Goal: Contribute content: Add original content to the website for others to see

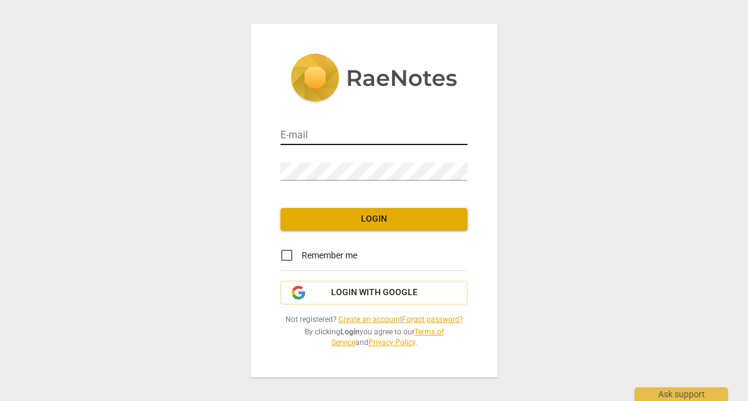
click at [360, 130] on input "email" at bounding box center [374, 136] width 187 height 18
type input "[PERSON_NAME][EMAIL_ADDRESS][PERSON_NAME][DOMAIN_NAME]"
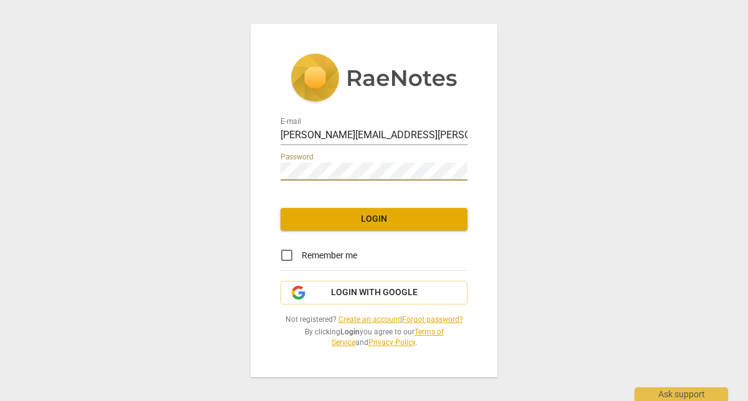
click at [285, 259] on input "Remember me" at bounding box center [287, 256] width 30 height 30
checkbox input "true"
click at [353, 221] on span "Login" at bounding box center [374, 219] width 167 height 12
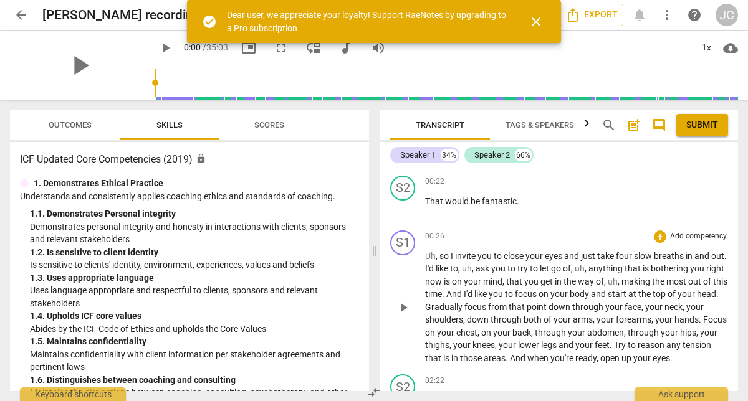
scroll to position [186, 0]
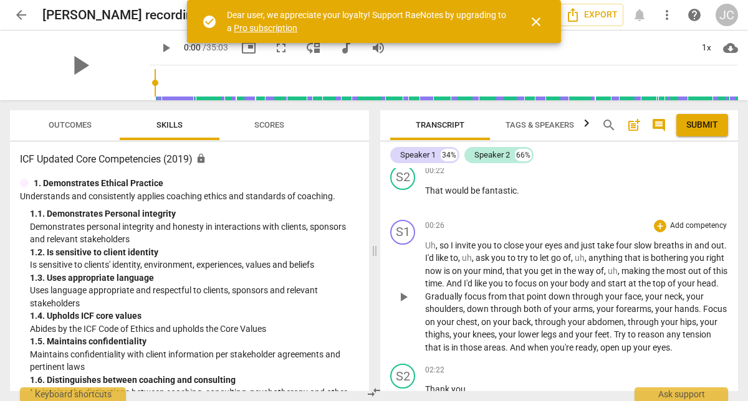
click at [703, 225] on p "Add competency" at bounding box center [698, 226] width 59 height 11
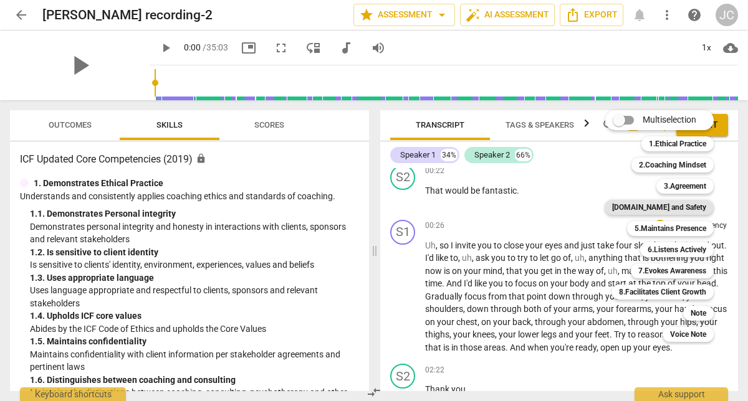
click at [693, 211] on b "[DOMAIN_NAME] and Safety" at bounding box center [659, 207] width 94 height 15
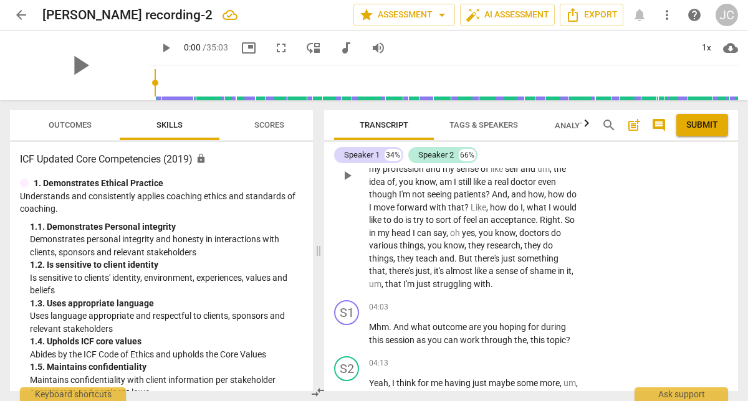
scroll to position [690, 0]
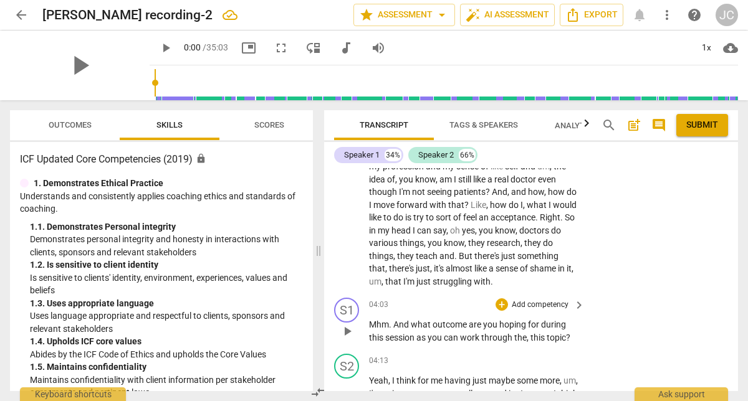
click at [552, 305] on p "Add competency" at bounding box center [540, 305] width 59 height 11
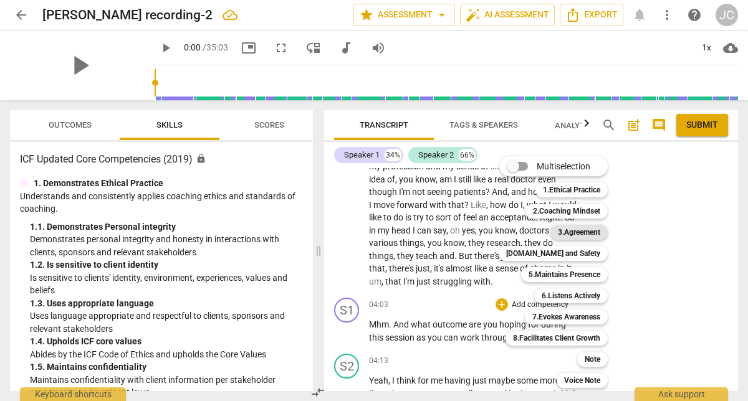
click at [583, 233] on b "3.Agreement" at bounding box center [579, 232] width 42 height 15
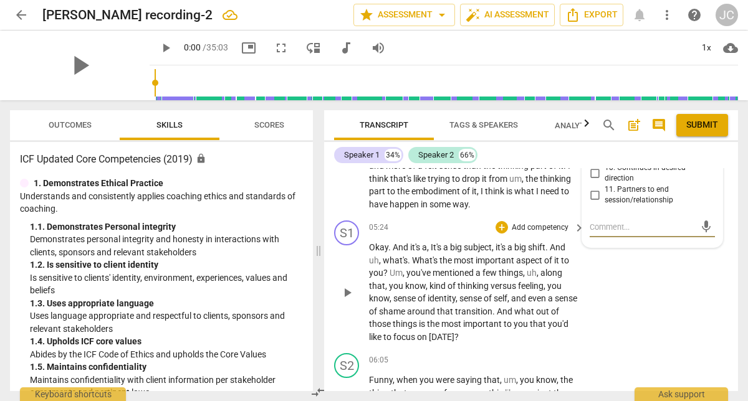
scroll to position [1074, 0]
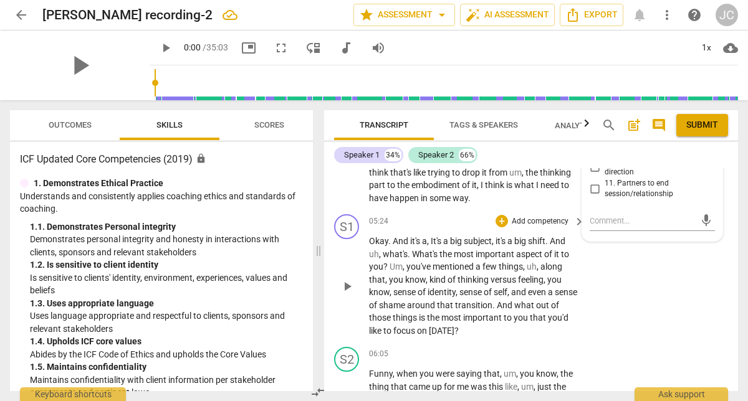
click at [559, 224] on p "Add competency" at bounding box center [540, 221] width 59 height 11
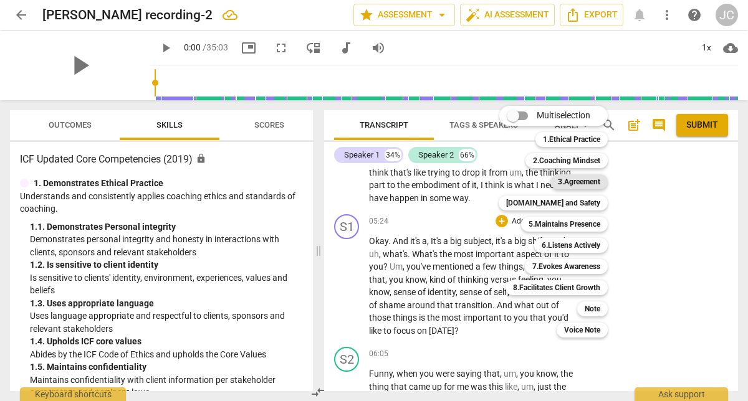
click at [589, 181] on b "3.Agreement" at bounding box center [579, 182] width 42 height 15
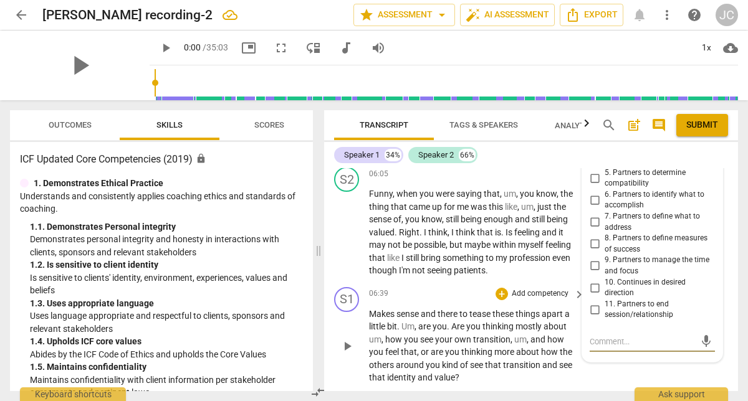
scroll to position [1252, 0]
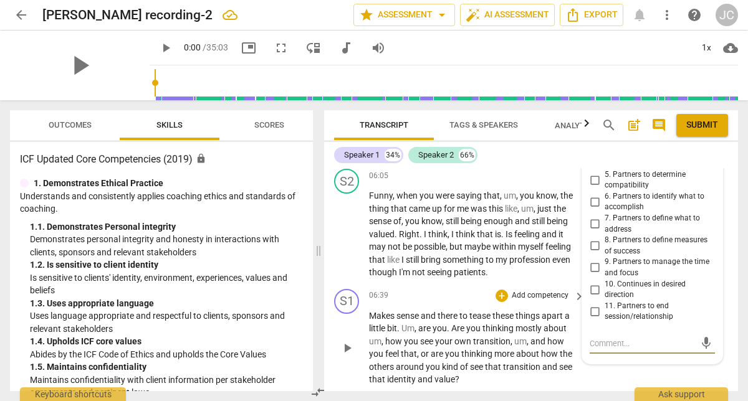
click at [554, 296] on p "Add competency" at bounding box center [540, 296] width 59 height 11
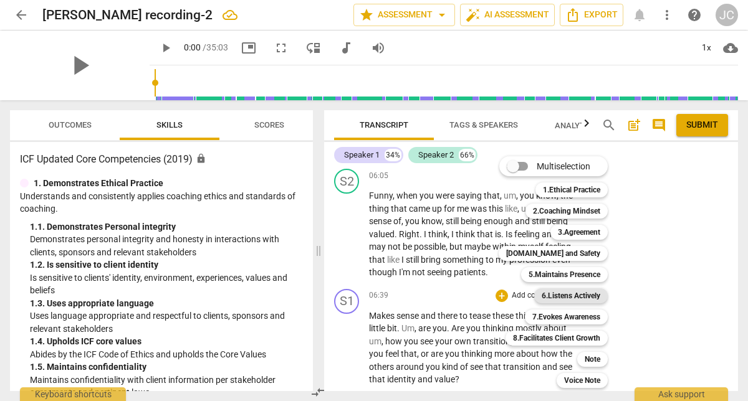
click at [580, 296] on b "6.Listens Actively" at bounding box center [571, 296] width 59 height 15
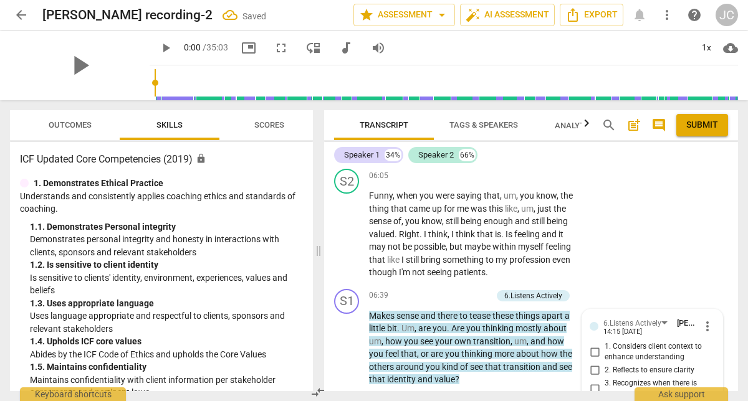
scroll to position [1453, 0]
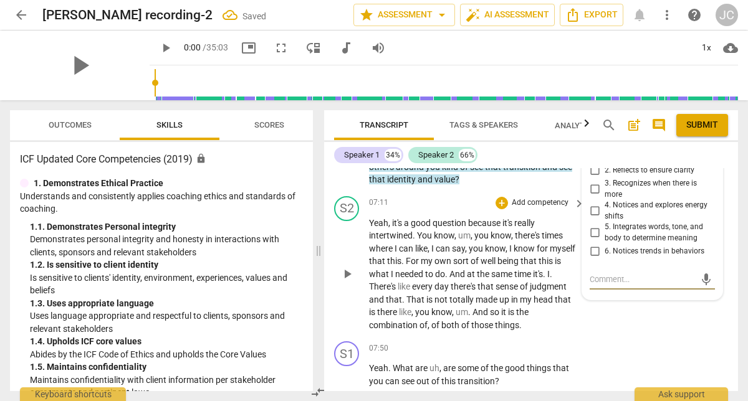
type textarea "I"
type textarea "I c"
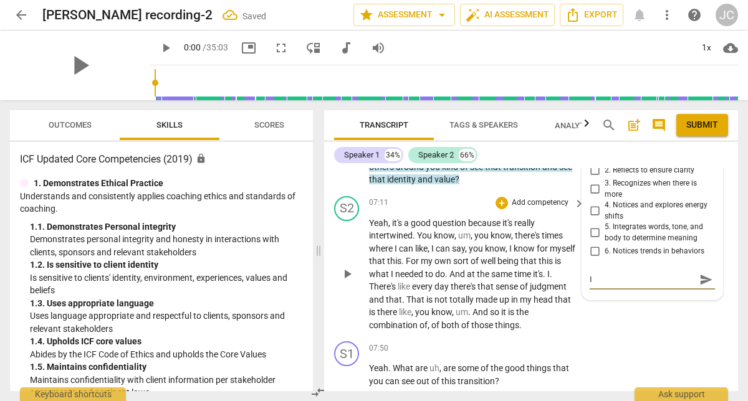
type textarea "I c"
type textarea "I co"
type textarea "I cou"
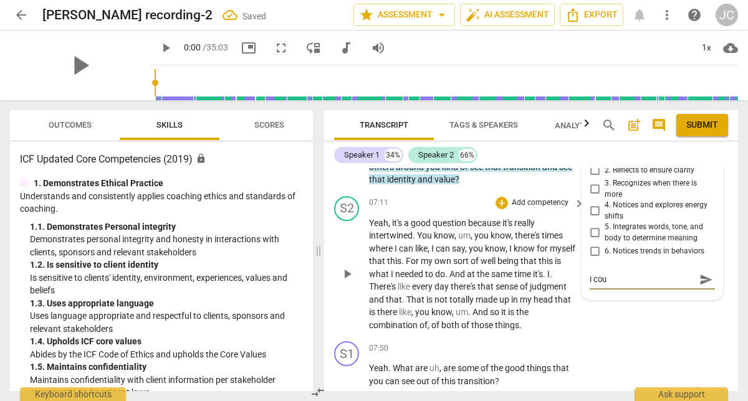
type textarea "I coul"
type textarea "I could"
type textarea "I could h"
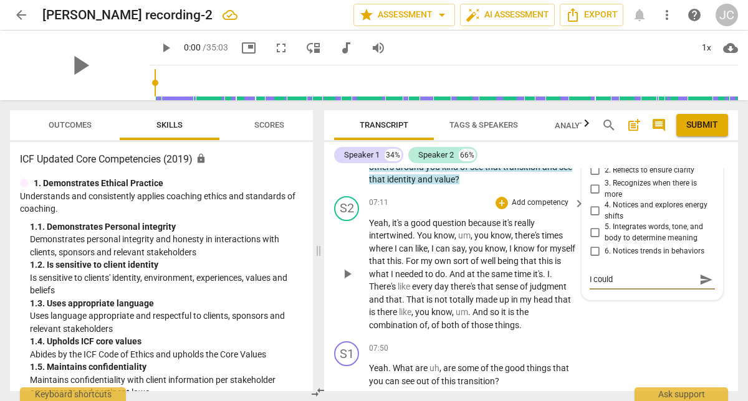
type textarea "I could h"
type textarea "I could ha"
type textarea "I could hav"
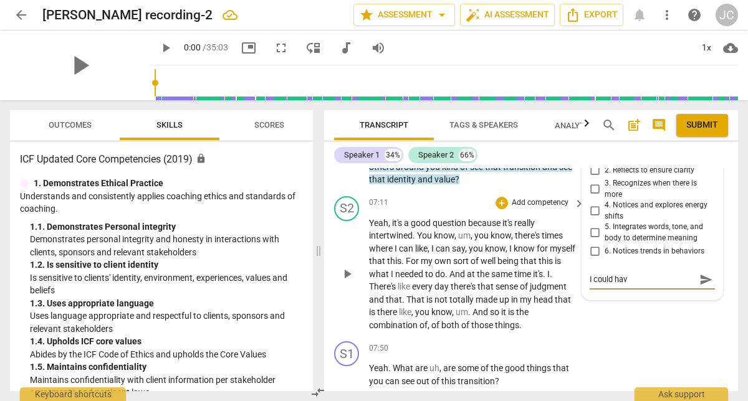
type textarea "I could have"
type textarea "I could have l"
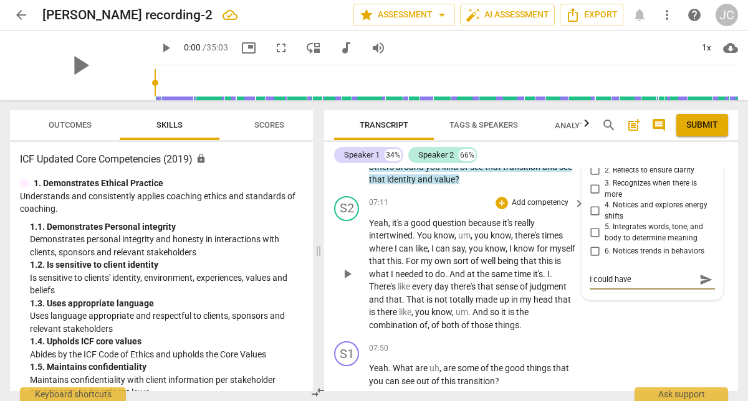
type textarea "I could have l"
type textarea "I could have li"
type textarea "I could have lis"
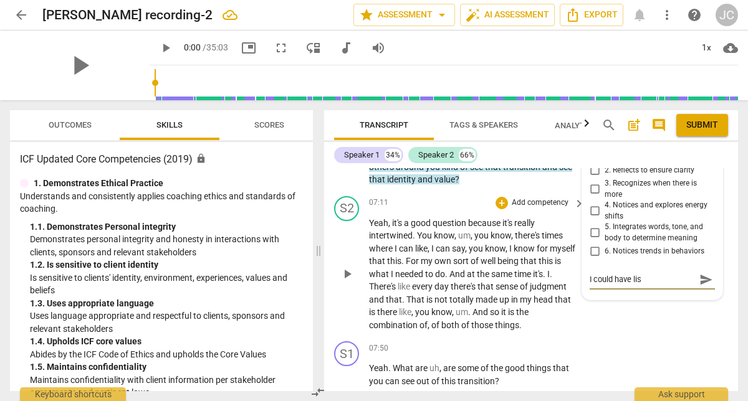
type textarea "I could have list"
type textarea "I could have liste"
type textarea "I could have listen"
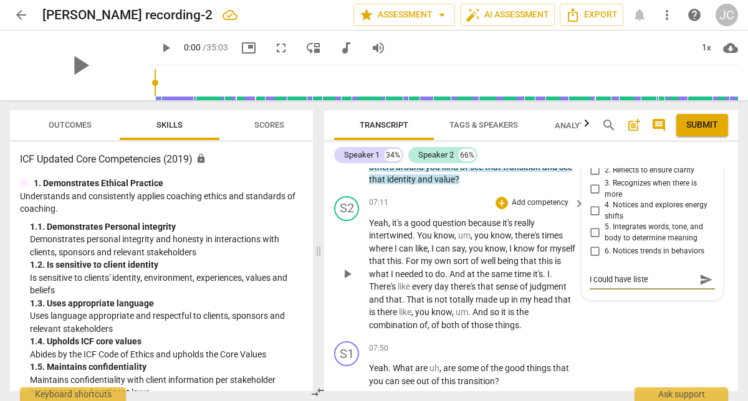
type textarea "I could have listen"
type textarea "I could have listene"
type textarea "I could have listened"
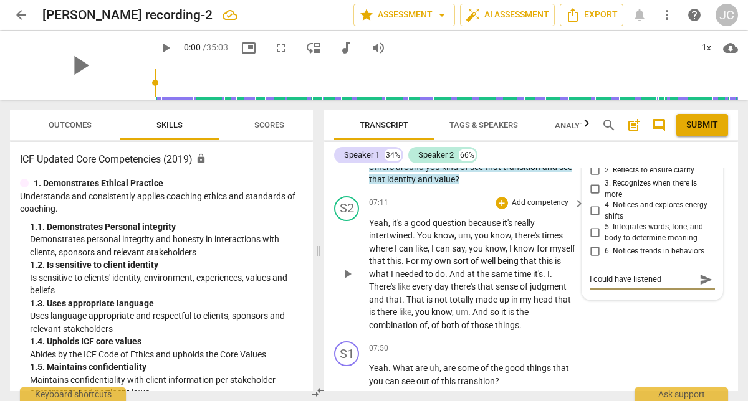
type textarea "I could have listened"
type textarea "I could have listened m"
type textarea "I could have listened mo"
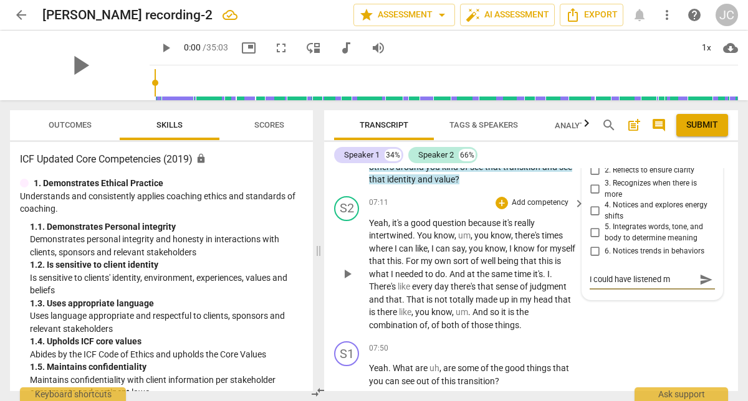
type textarea "I could have listened mo"
type textarea "I could have listened mor"
type textarea "I could have listened more"
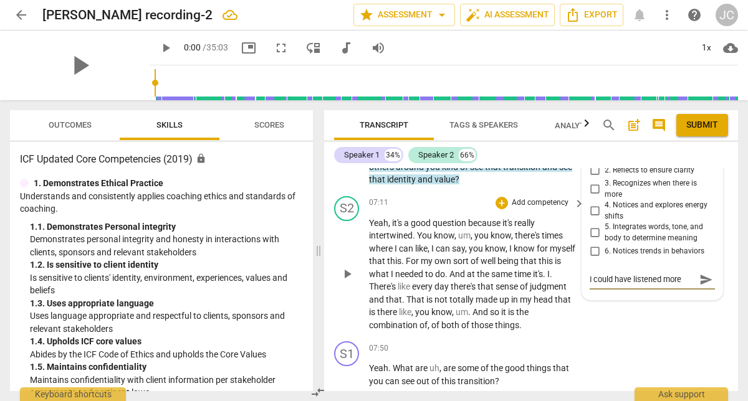
type textarea "I could have listened more"
type textarea "I could have listened more c"
type textarea "I could have listened more cl"
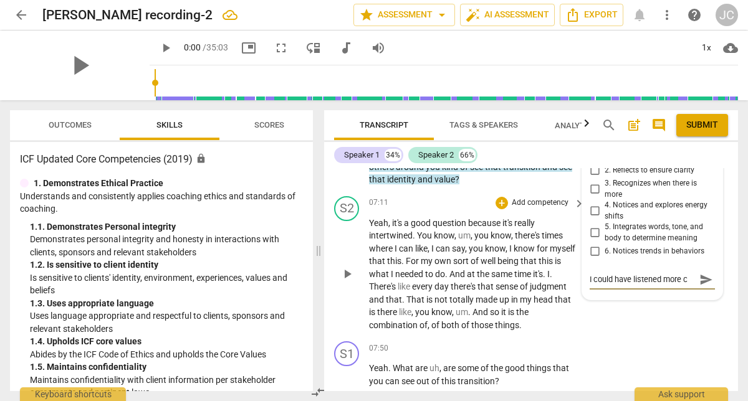
type textarea "I could have listened more cl"
type textarea "I could have listened more clo"
type textarea "I could have listened more clos"
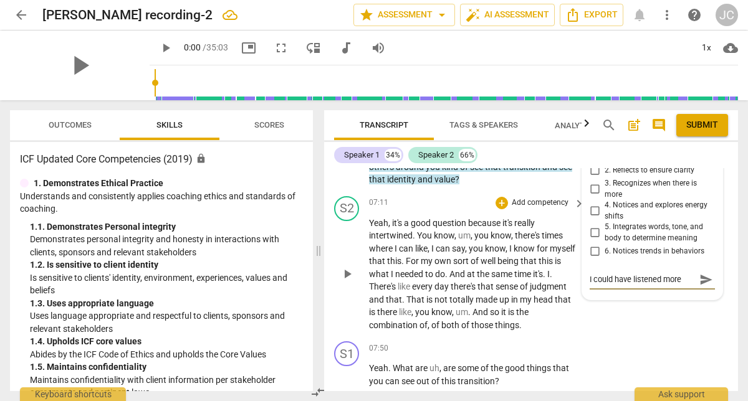
scroll to position [11, 0]
type textarea "I could have listened more close"
type textarea "I could have listened more closel"
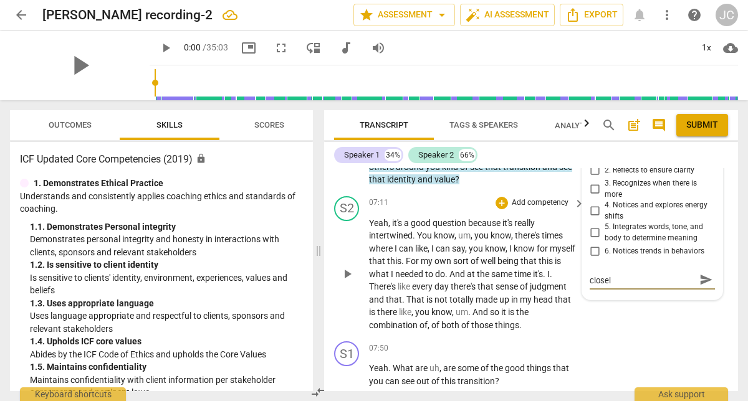
type textarea "I could have listened more closely"
type textarea "I could have listened more closely h"
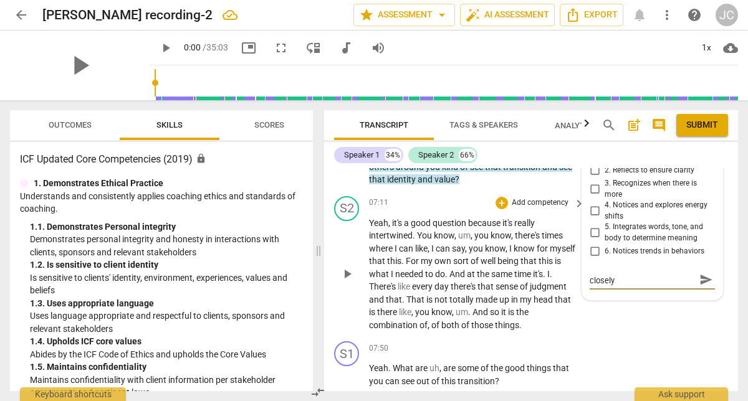
type textarea "I could have listened more closely h"
type textarea "I could have listened more closely he"
type textarea "I could have listened more closely her"
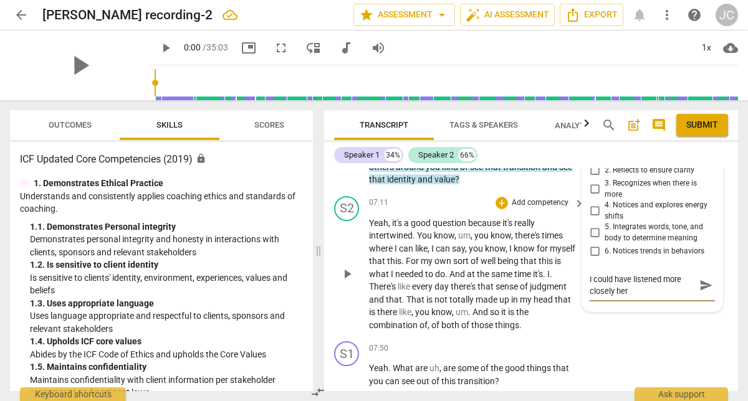
type textarea "I could have listened more closely here"
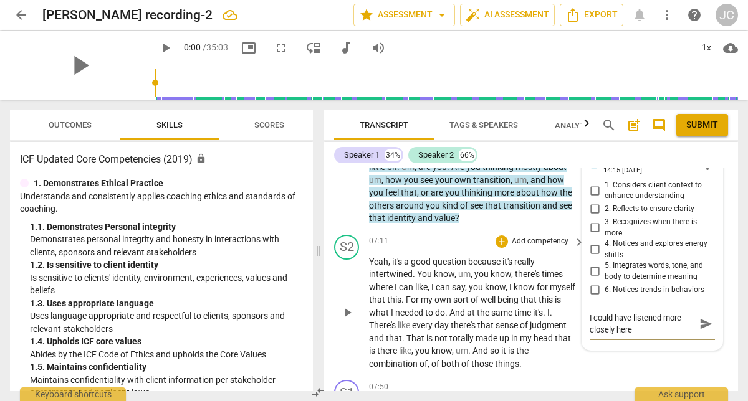
scroll to position [1419, 0]
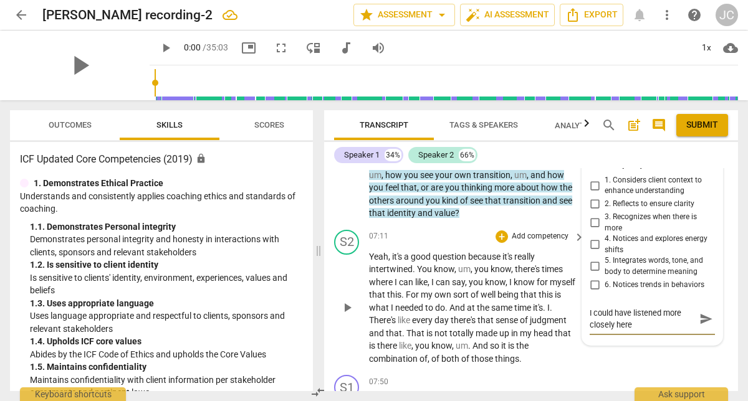
type textarea "I could have listened more closely here"
type textarea "I could have listened more closely here a"
type textarea "I could have listened more closely here an"
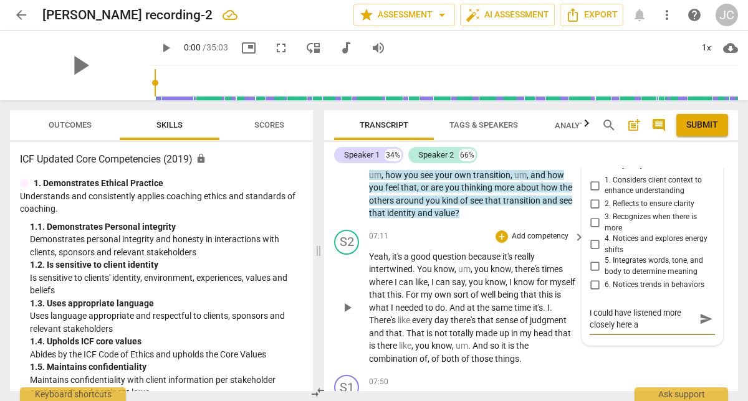
type textarea "I could have listened more closely here an"
type textarea "I could have listened more closely here and"
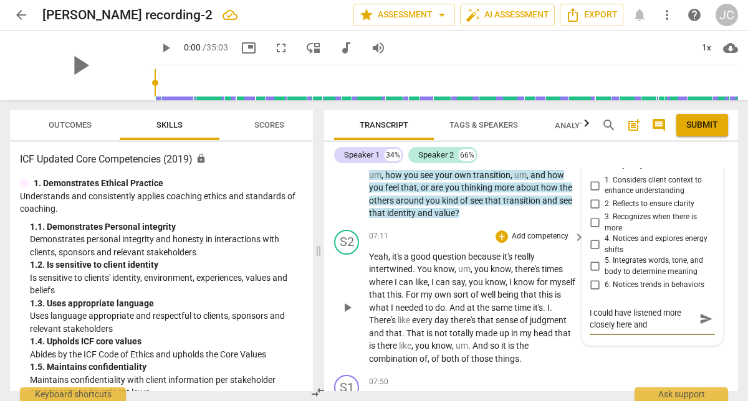
type textarea "I could have listened more closely here and e"
type textarea "I could have listened more closely here and ec"
type textarea "I could have listened more closely here and ech"
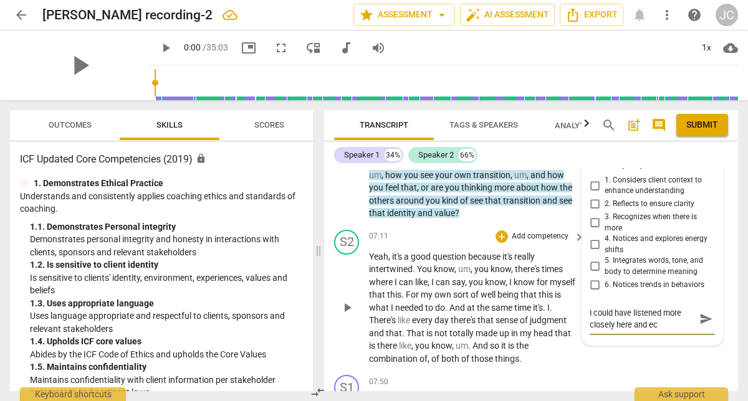
type textarea "I could have listened more closely here and ech"
type textarea "I could have listened more closely here and echo"
type textarea "I could have listened more closely here and echoe"
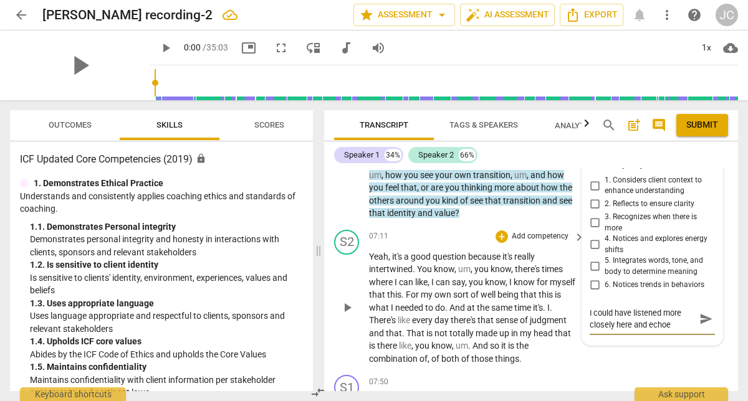
type textarea "I could have listened more closely here and echoed"
type textarea "I could have listened more closely here and echoed b"
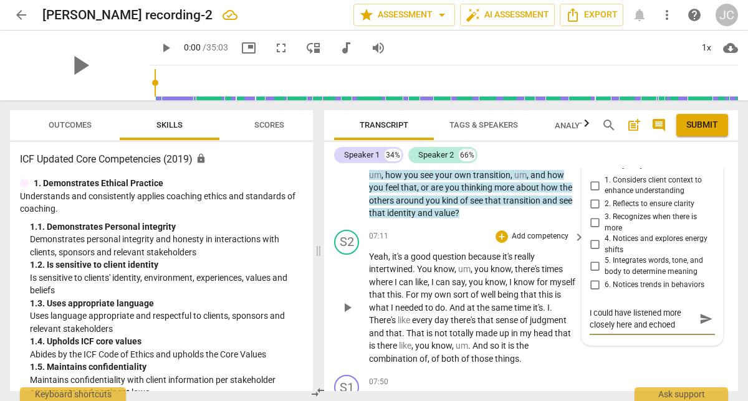
type textarea "I could have listened more closely here and echoed b"
type textarea "I could have listened more closely here and echoed ba"
type textarea "I could have listened more closely here and echoed bac"
type textarea "I could have listened more closely here and echoed back"
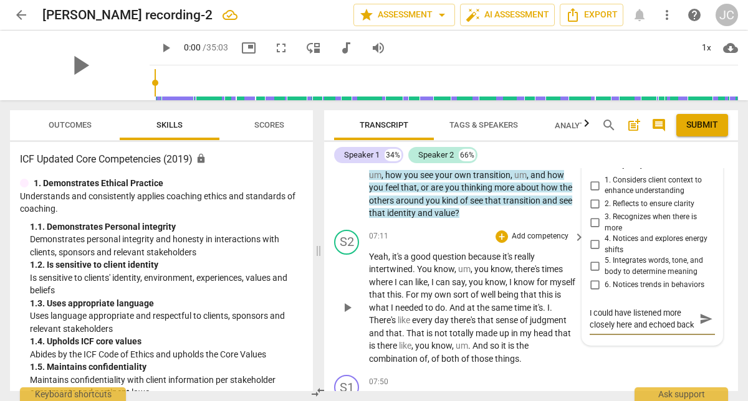
scroll to position [11, 0]
type textarea "I could have listened more closely here and echoed back"
type textarea "I could have listened more closely here and echoed back t"
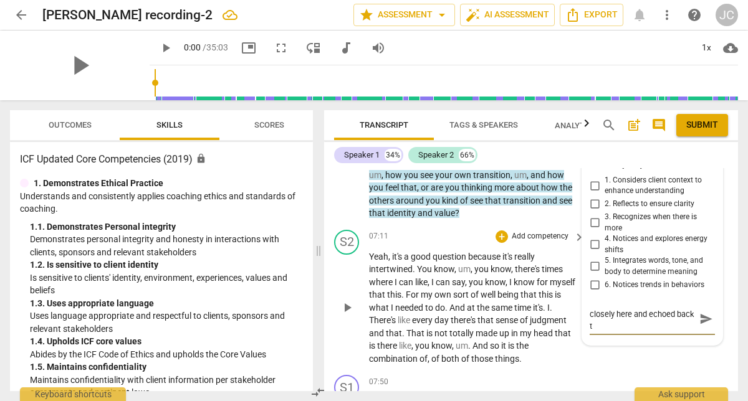
type textarea "I could have listened more closely here and echoed back to"
type textarea "I could have listened more closely here and echoed back to h"
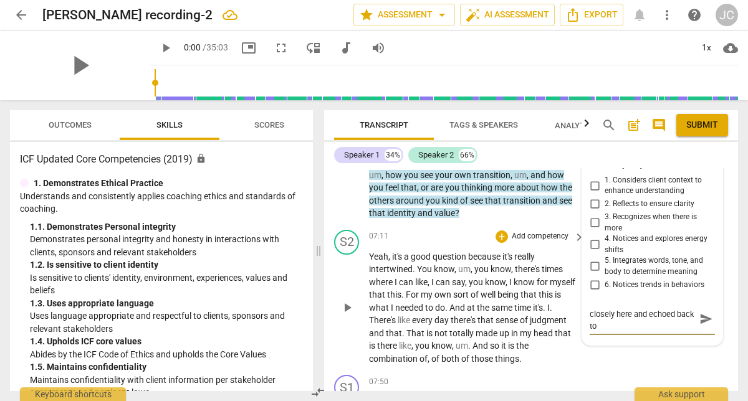
type textarea "I could have listened more closely here and echoed back to h"
type textarea "I could have listened more closely here and echoed back to he"
type textarea "I could have listened more closely here and echoed back to her"
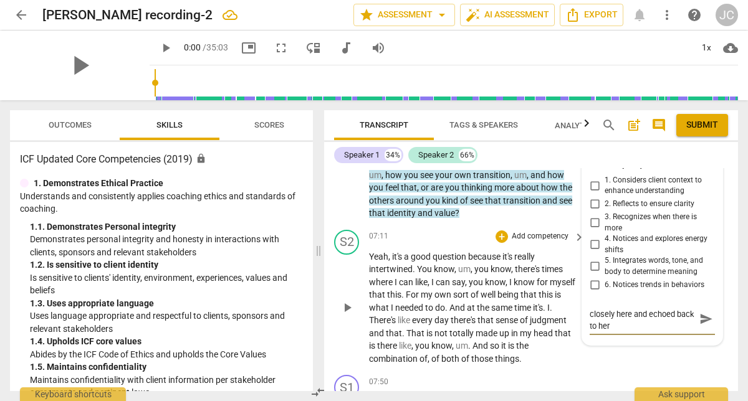
type textarea "I could have listened more closely here and echoed back to her"
type textarea "I could have listened more closely here and echoed back to her h"
type textarea "I could have listened more closely here and echoed back to her"
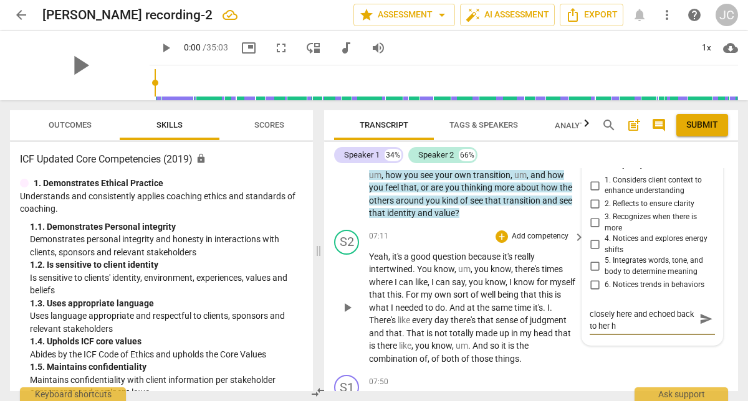
type textarea "I could have listened more closely here and echoed back to her"
type textarea "I could have listened more closely here and echoed back to her t"
type textarea "I could have listened more closely here and echoed back to her th"
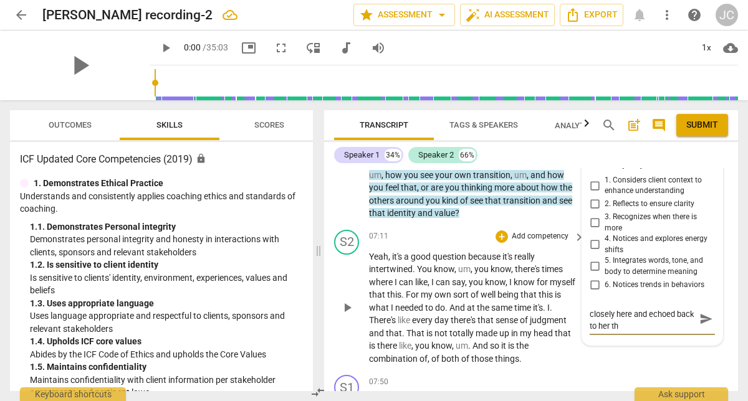
type textarea "I could have listened more closely here and echoed back to her the"
type textarea "I could have listened more closely here and echoed back to her the f"
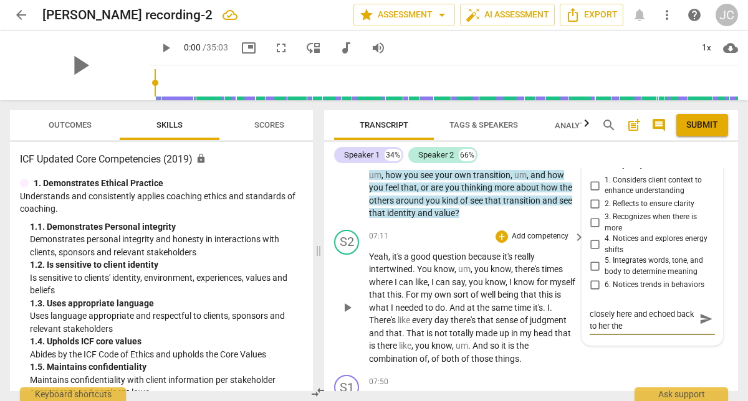
type textarea "I could have listened more closely here and echoed back to her the f"
type textarea "I could have listened more closely here and echoed back to her the fo"
type textarea "I could have listened more closely here and echoed back to her the foc"
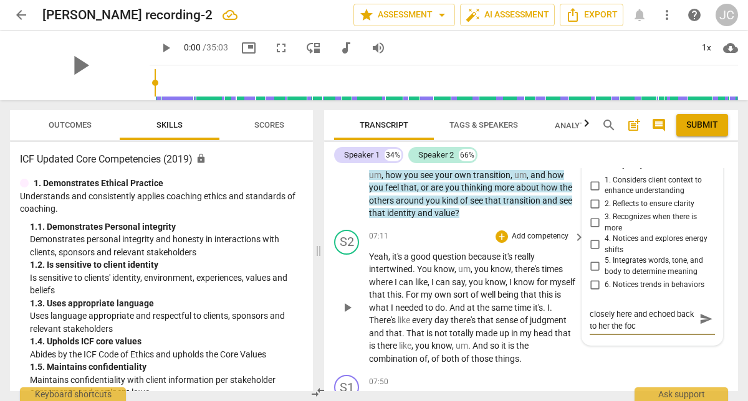
scroll to position [0, 0]
type textarea "I could have listened more closely here and echoed back to her the focu"
type textarea "I could have listened more closely here and echoed back to her the focus"
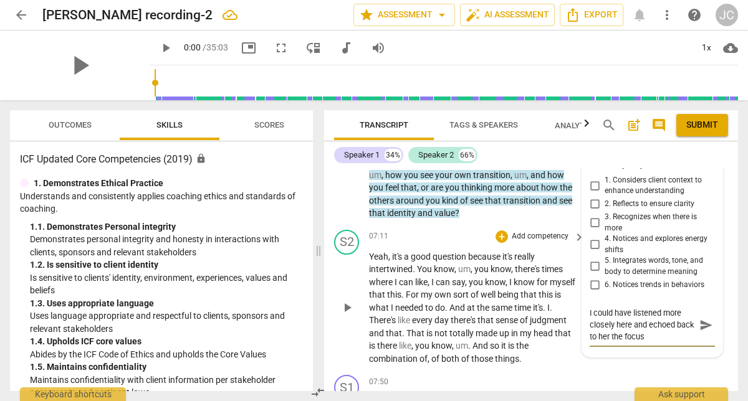
type textarea "I could have listened more closely here and echoed back to her the focus"
type textarea "I could have listened more closely here and echoed back to her the focus o"
type textarea "I could have listened more closely here and echoed back to her the focus of"
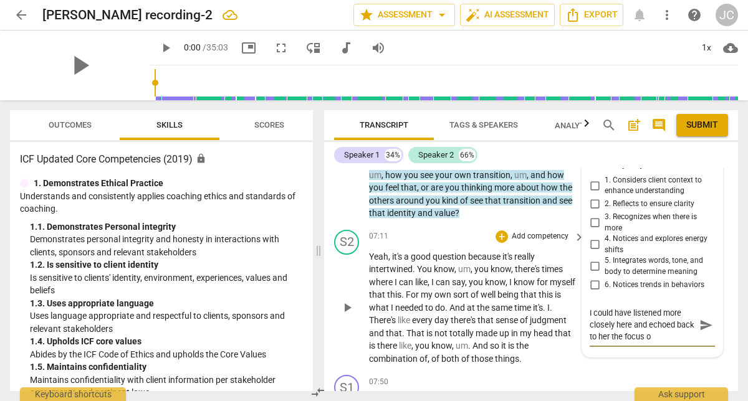
type textarea "I could have listened more closely here and echoed back to her the focus of"
type textarea "I could have listened more closely here and echoed back to her the focus of v"
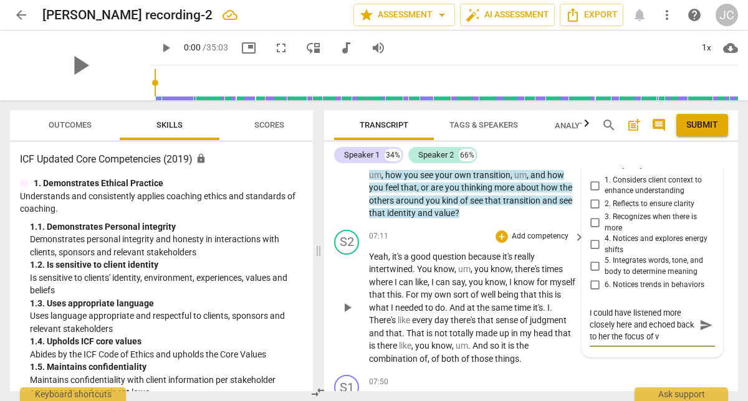
type textarea "I could have listened more closely here and echoed back to her the focus of va"
type textarea "I could have listened more closely here and echoed back to her the focus of val"
type textarea "I could have listened more closely here and echoed back to her the focus of [PE…"
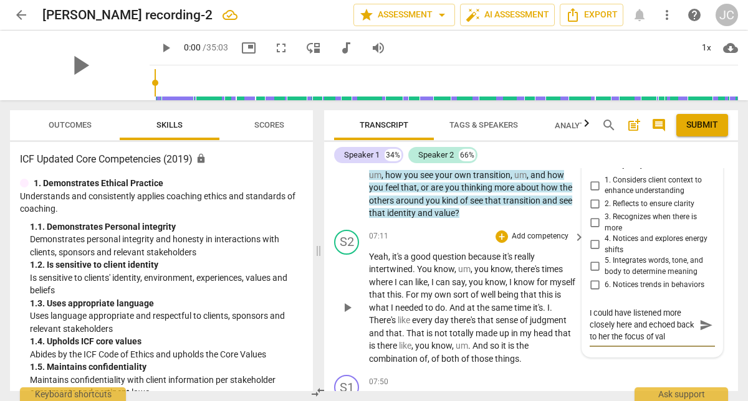
type textarea "I could have listened more closely here and echoed back to her the focus of [PE…"
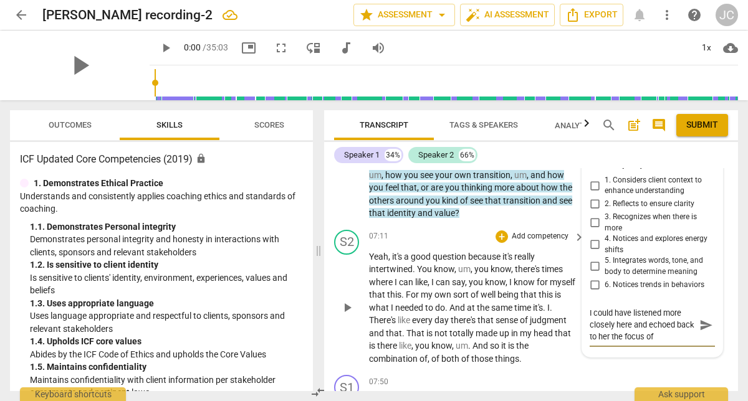
type textarea "I could have listened more closely here and echoed back to her the focus of val…"
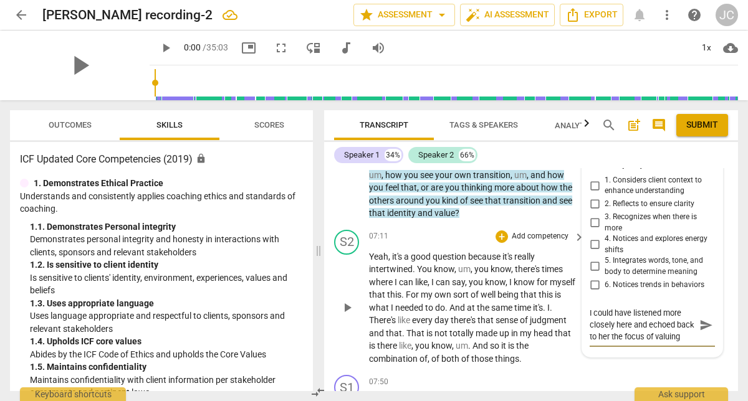
type textarea "I could have listened more closely here and echoed back to her the focus of val…"
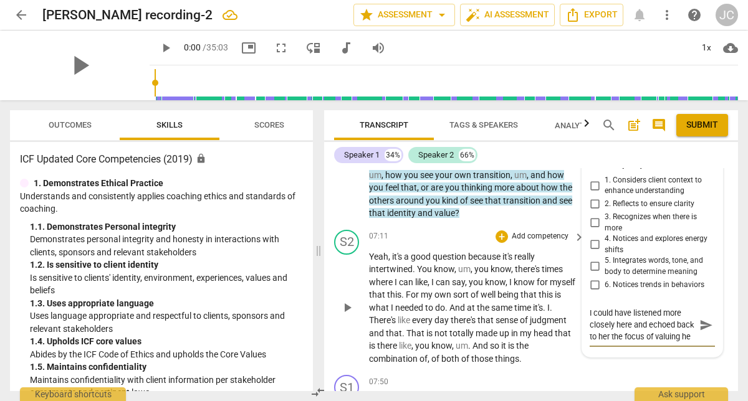
type textarea "I could have listened more closely here and echoed back to her the focus of val…"
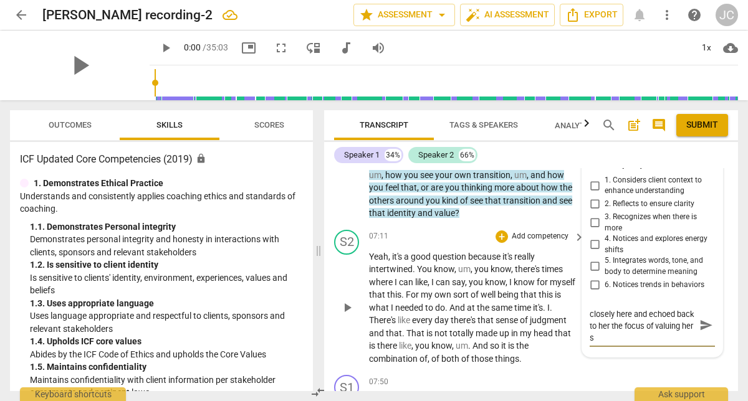
type textarea "I could have listened more closely here and echoed back to her the focus of val…"
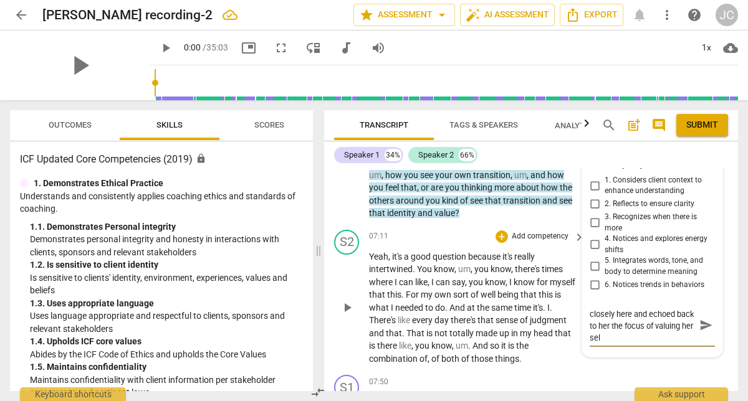
type textarea "I could have listened more closely here and echoed back to her the focus of val…"
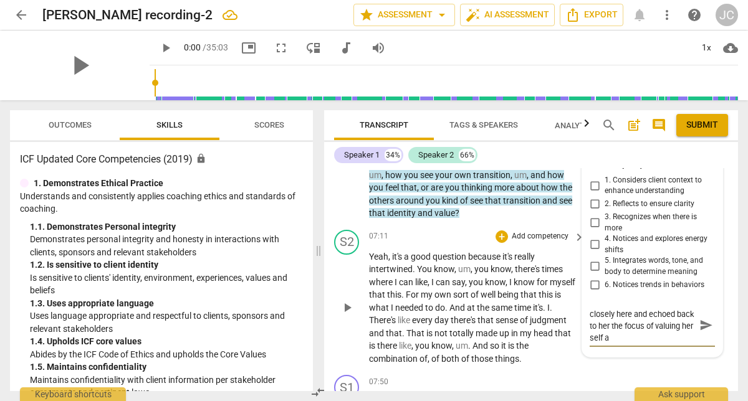
type textarea "I could have listened more closely here and echoed back to her the focus of val…"
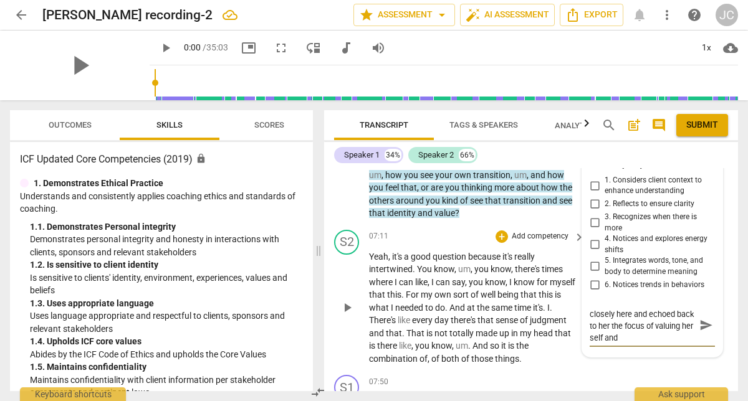
type textarea "I could have listened more closely here and echoed back to her the focus of val…"
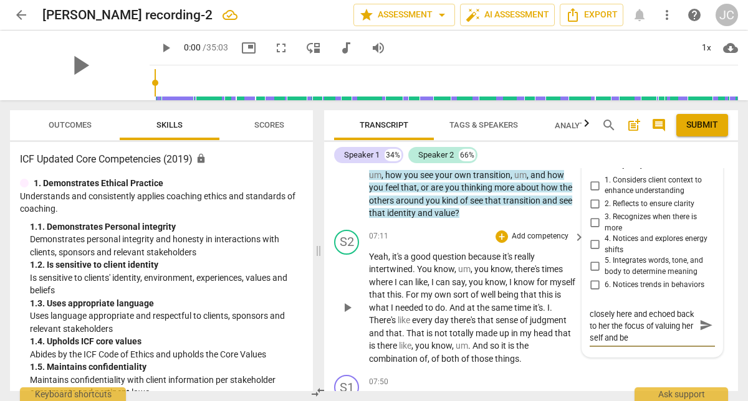
type textarea "I could have listened more closely here and echoed back to her the focus of val…"
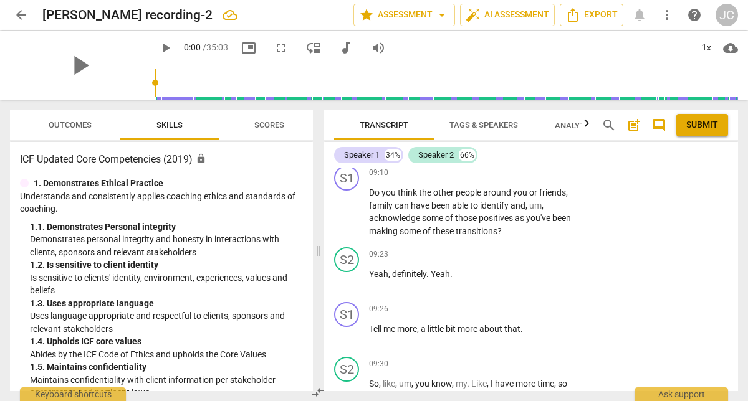
scroll to position [1898, 0]
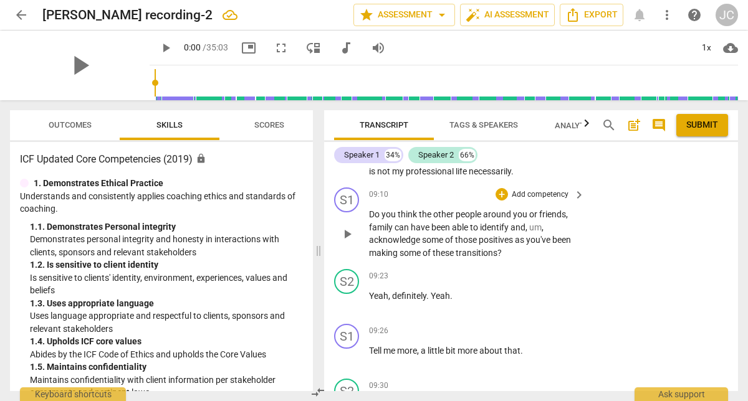
click at [555, 194] on p "Add competency" at bounding box center [540, 195] width 59 height 11
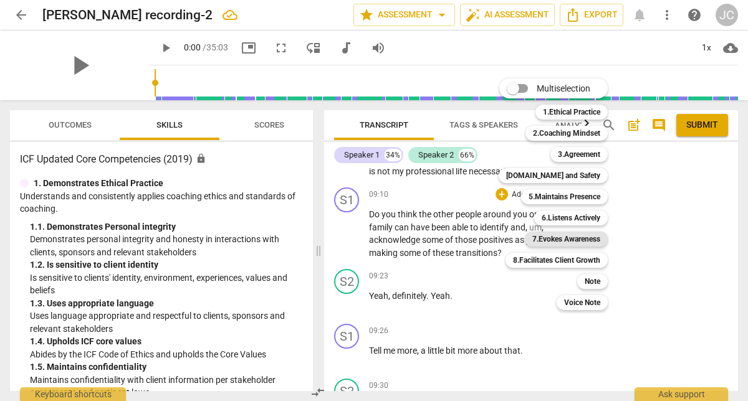
click at [569, 239] on b "7.Evokes Awareness" at bounding box center [566, 239] width 68 height 15
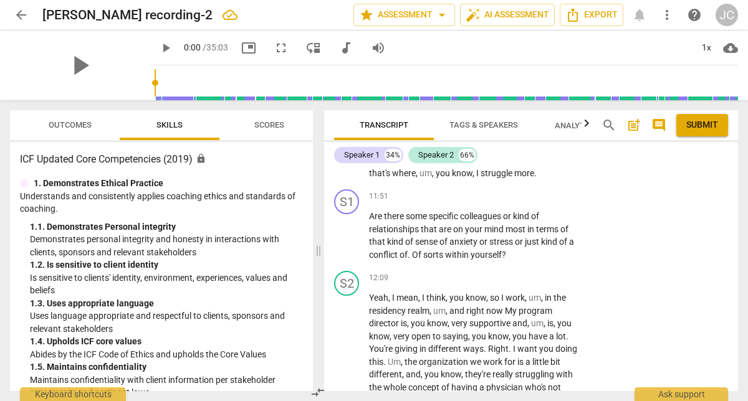
scroll to position [2624, 0]
click at [552, 195] on p "Add competency" at bounding box center [540, 196] width 59 height 11
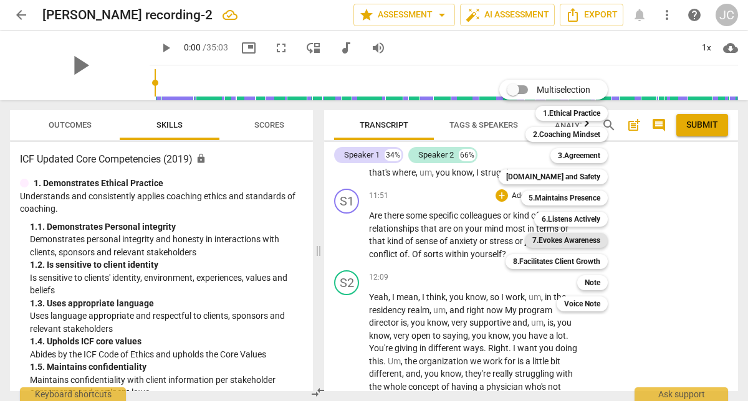
click at [567, 238] on b "7.Evokes Awareness" at bounding box center [566, 240] width 68 height 15
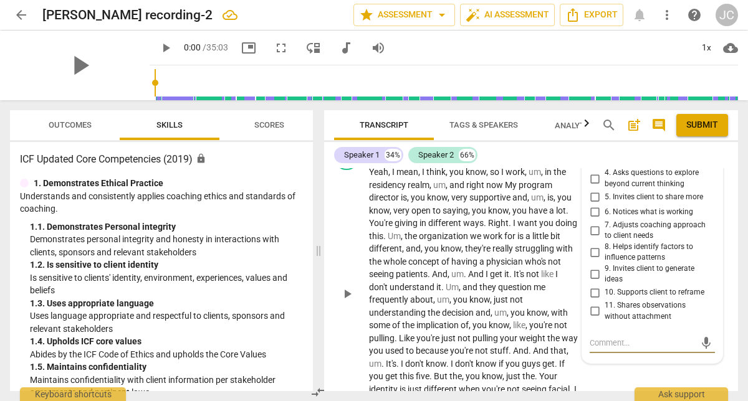
scroll to position [2751, 0]
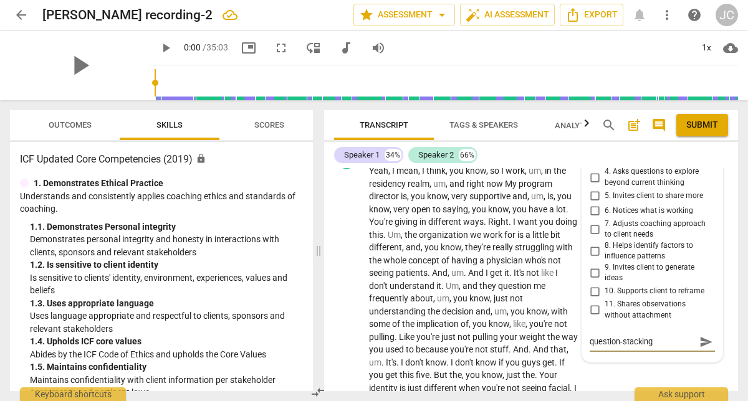
click at [701, 344] on span "send" at bounding box center [706, 342] width 14 height 14
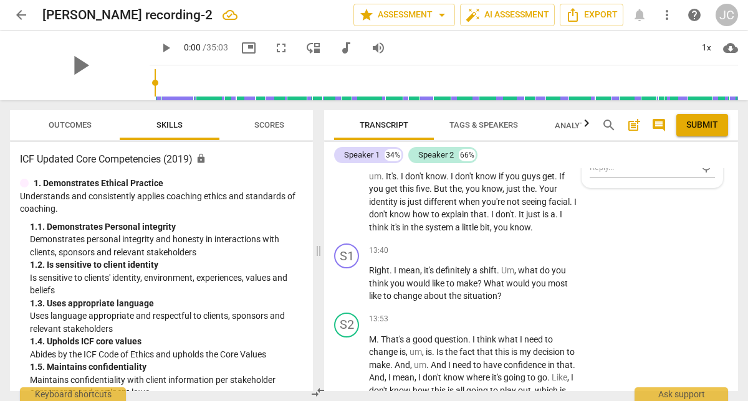
scroll to position [2942, 0]
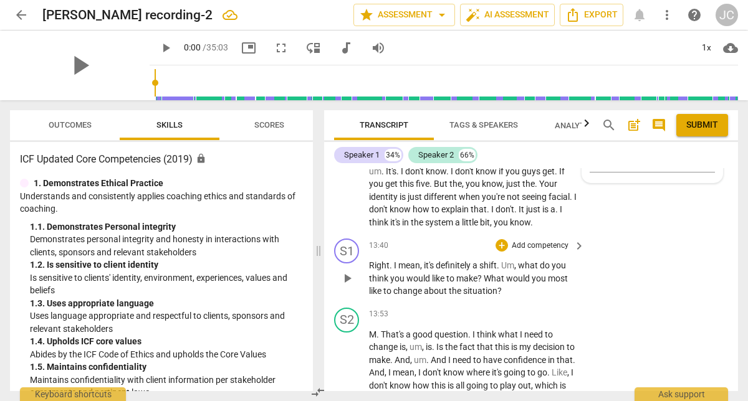
click at [550, 246] on p "Add competency" at bounding box center [540, 246] width 59 height 11
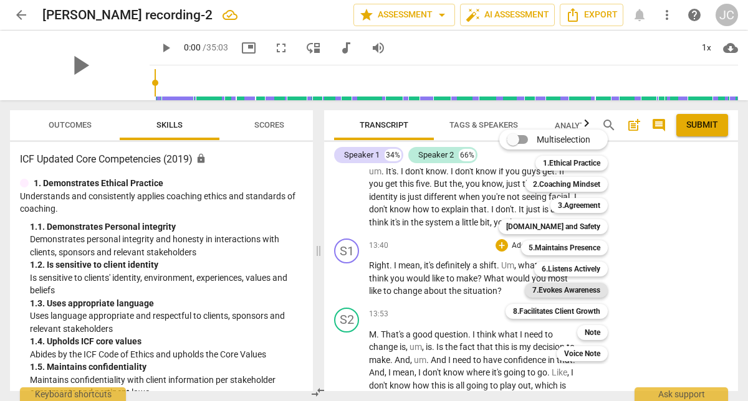
click at [574, 292] on b "7.Evokes Awareness" at bounding box center [566, 290] width 68 height 15
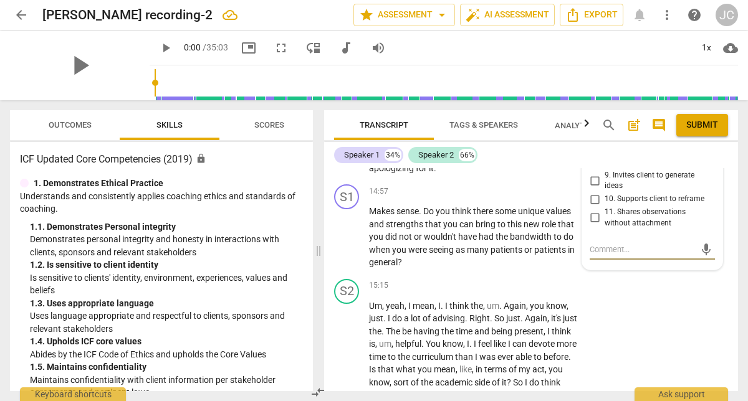
scroll to position [3214, 0]
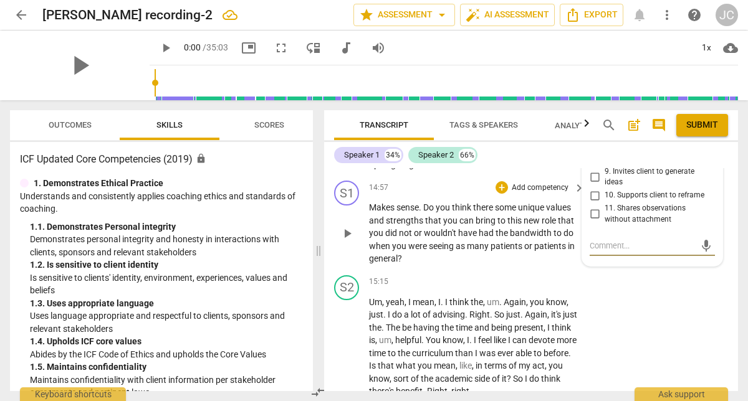
click at [463, 221] on span "can" at bounding box center [467, 221] width 16 height 10
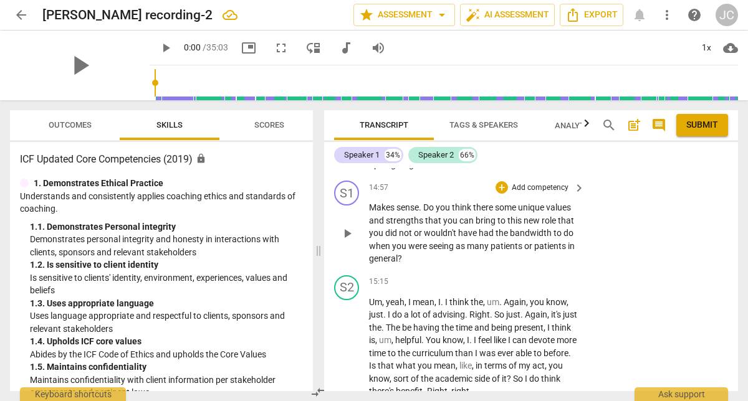
click at [556, 189] on p "Add competency" at bounding box center [540, 188] width 59 height 11
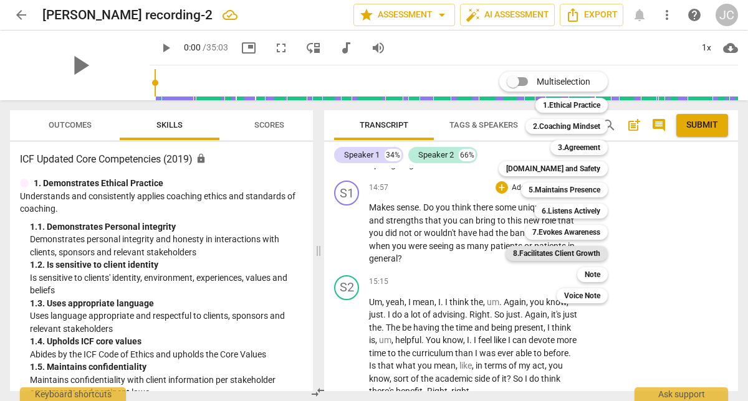
click at [562, 253] on b "8.Facilitates Client Growth" at bounding box center [556, 253] width 87 height 15
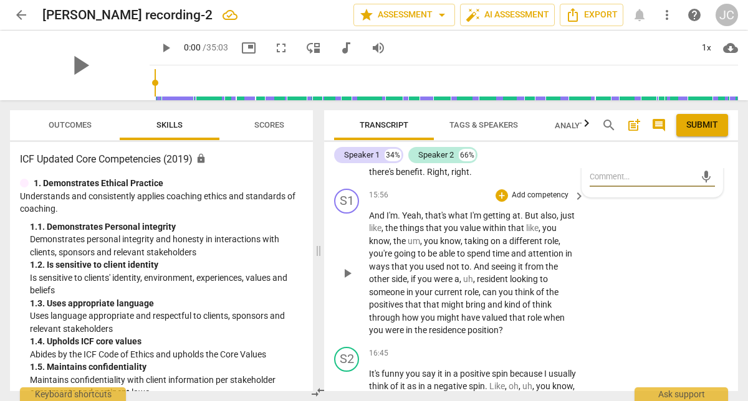
scroll to position [3450, 0]
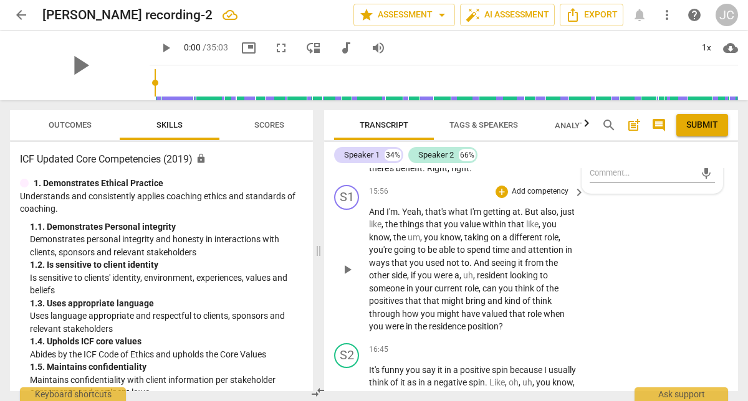
click at [547, 193] on p "Add competency" at bounding box center [540, 191] width 59 height 11
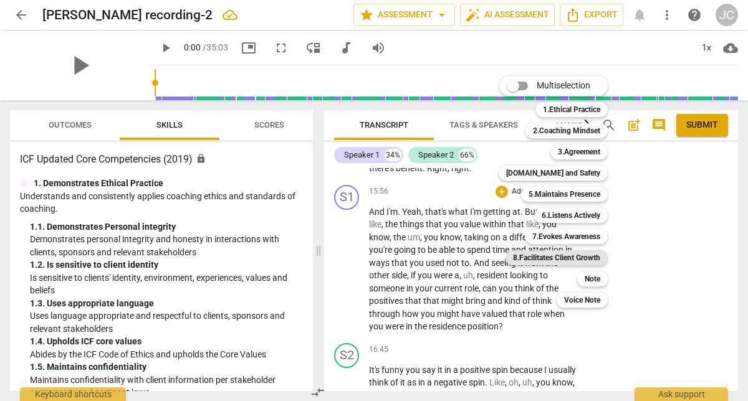
click at [547, 256] on b "8.Facilitates Client Growth" at bounding box center [556, 258] width 87 height 15
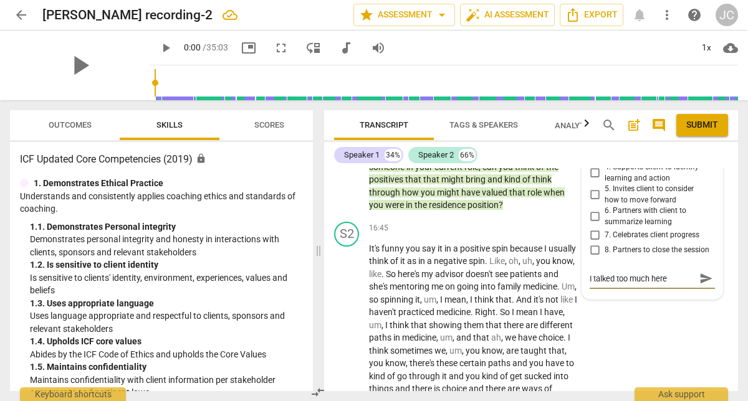
scroll to position [3587, 0]
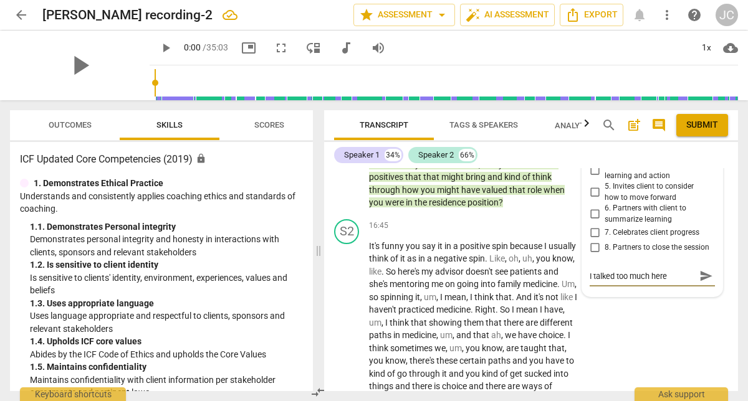
click at [699, 283] on span "send" at bounding box center [706, 276] width 14 height 14
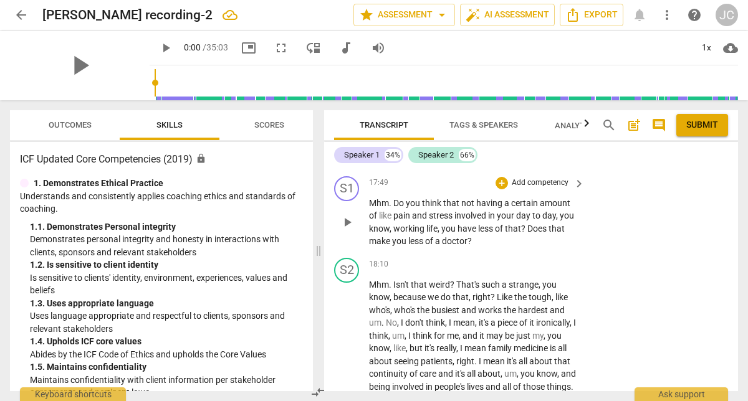
scroll to position [3838, 0]
click at [544, 190] on p "Add competency" at bounding box center [540, 183] width 59 height 11
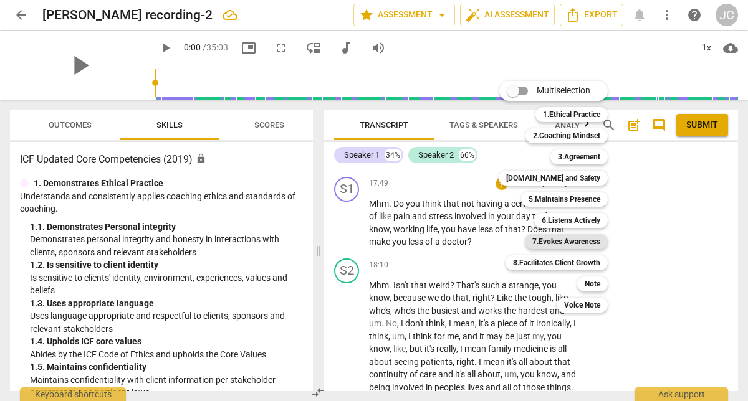
click at [559, 244] on b "7.Evokes Awareness" at bounding box center [566, 241] width 68 height 15
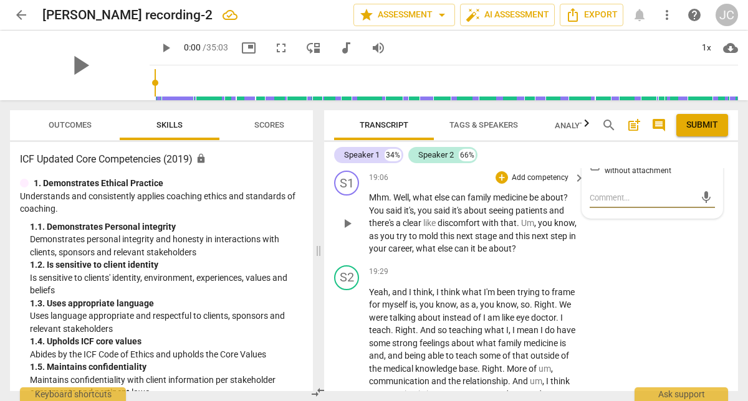
scroll to position [4105, 0]
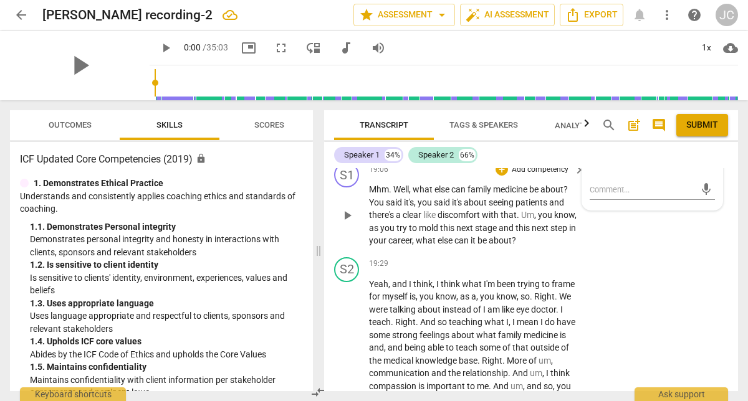
click at [551, 176] on p "Add competency" at bounding box center [540, 170] width 59 height 11
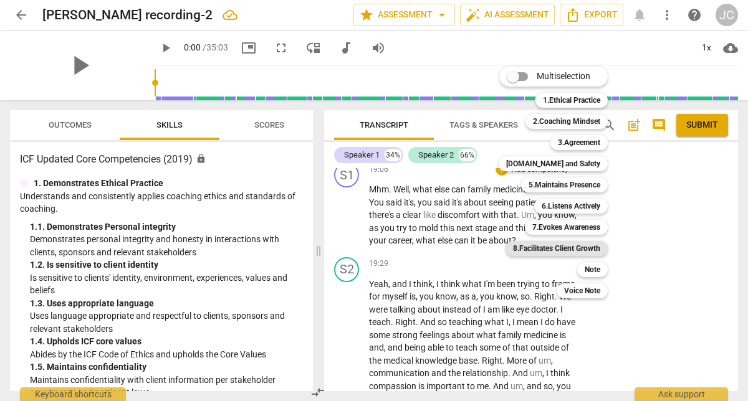
click at [565, 246] on b "8.Facilitates Client Growth" at bounding box center [556, 248] width 87 height 15
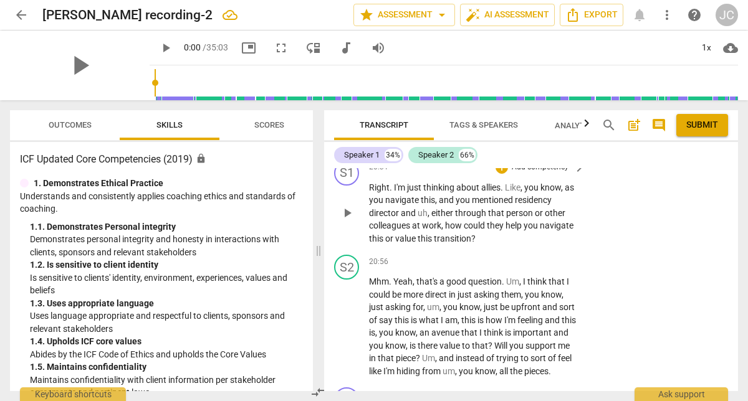
scroll to position [4399, 0]
click at [550, 173] on p "Add competency" at bounding box center [540, 166] width 59 height 11
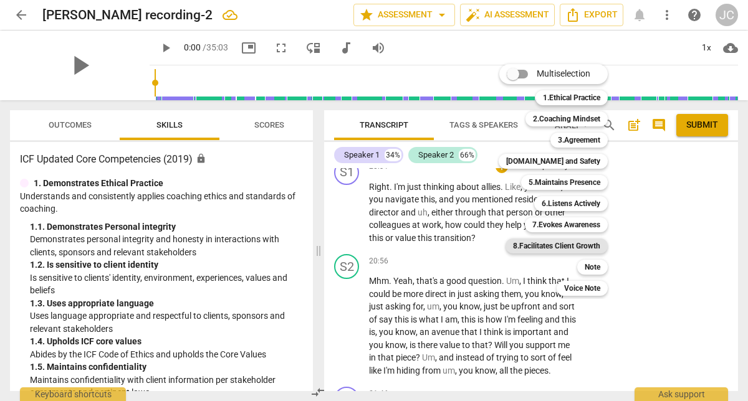
click at [575, 246] on b "8.Facilitates Client Growth" at bounding box center [556, 246] width 87 height 15
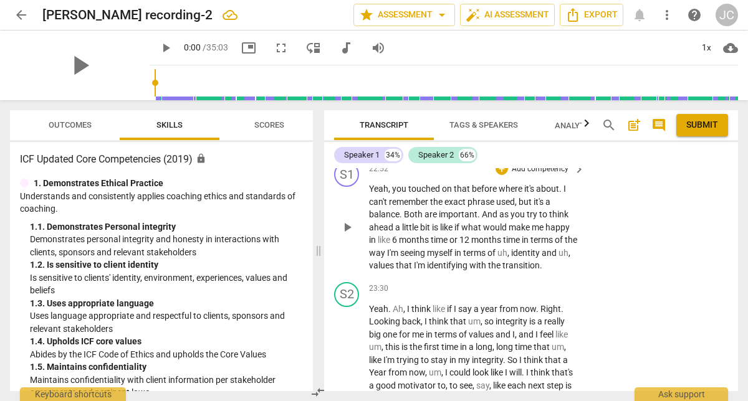
scroll to position [4884, 0]
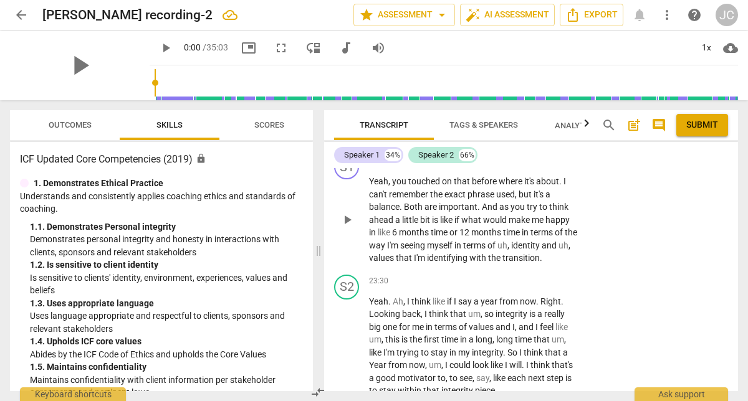
click at [540, 168] on p "Add competency" at bounding box center [540, 161] width 59 height 11
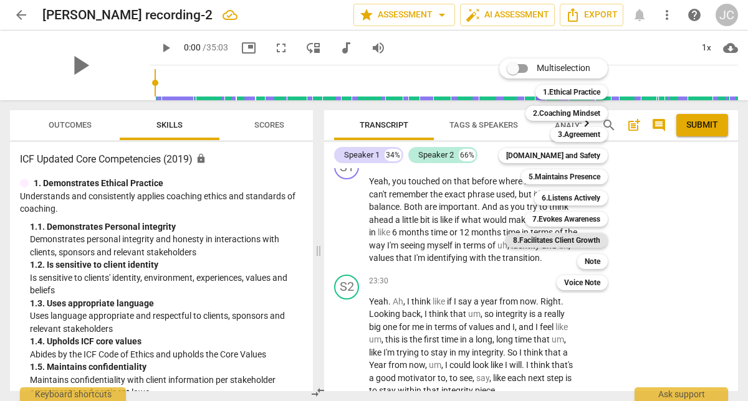
click at [561, 242] on b "8.Facilitates Client Growth" at bounding box center [556, 240] width 87 height 15
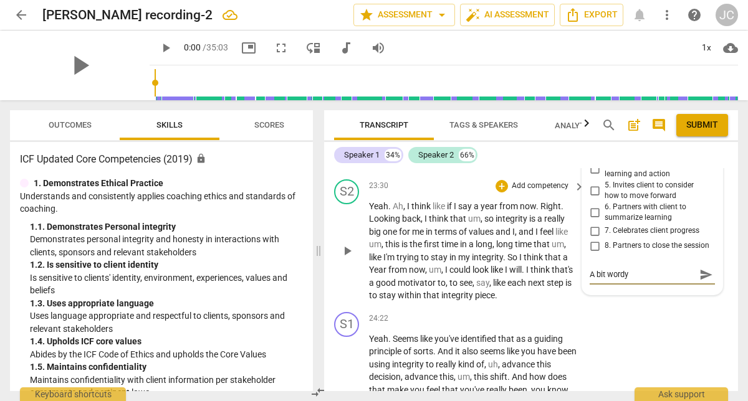
scroll to position [4992, 0]
click at [703, 281] on span "send" at bounding box center [706, 274] width 14 height 14
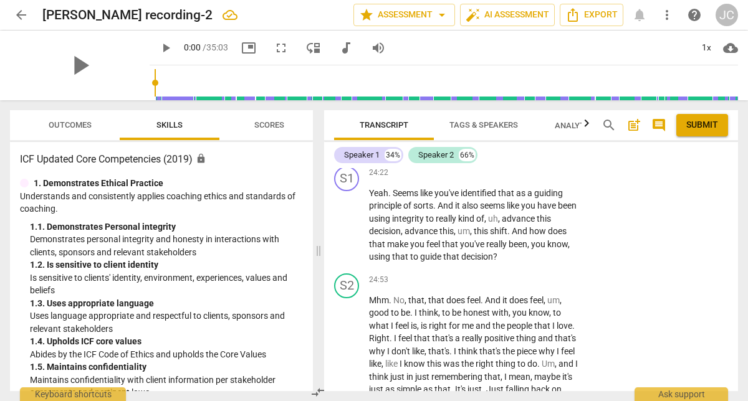
scroll to position [5135, 0]
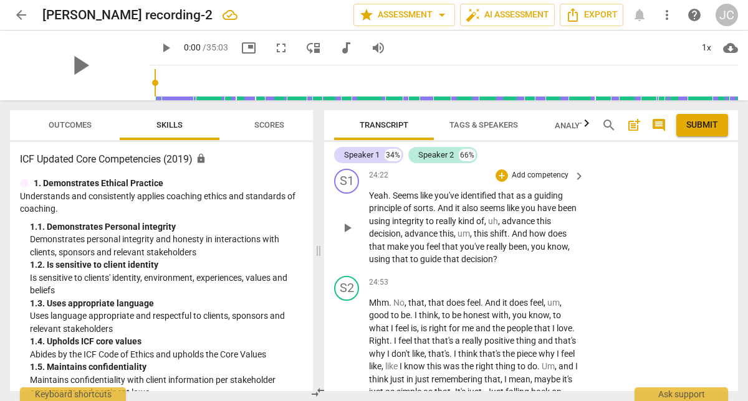
click at [549, 181] on p "Add competency" at bounding box center [540, 175] width 59 height 11
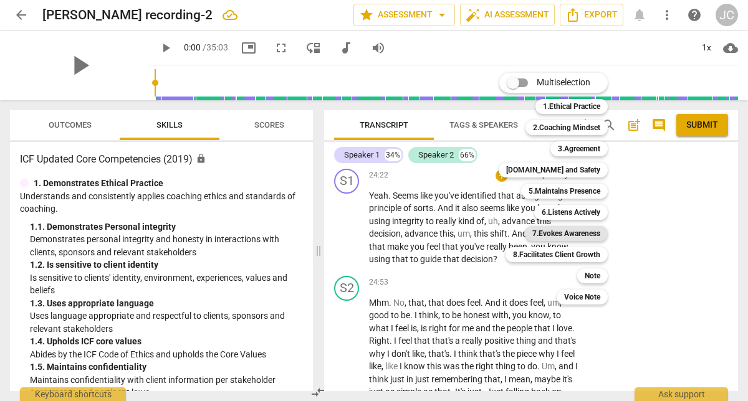
click at [554, 236] on b "7.Evokes Awareness" at bounding box center [566, 233] width 68 height 15
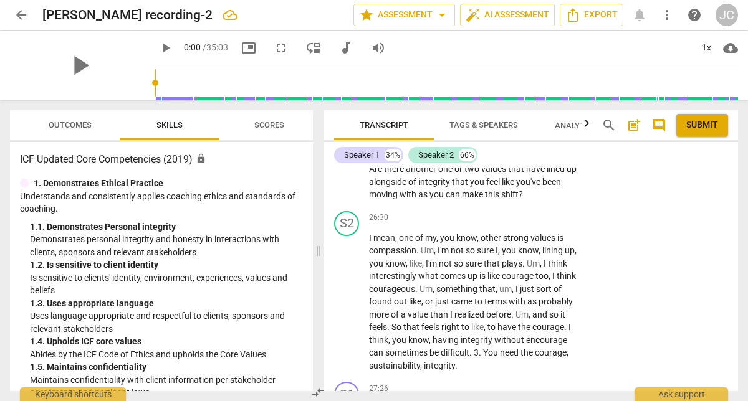
scroll to position [5492, 0]
click at [549, 154] on p "Add competency" at bounding box center [540, 148] width 59 height 11
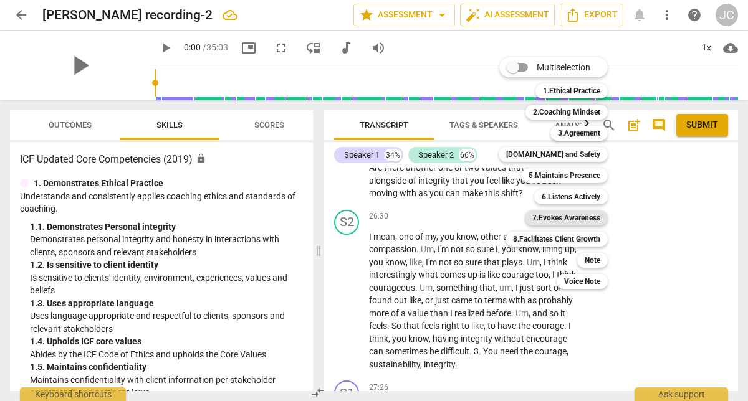
click at [573, 220] on b "7.Evokes Awareness" at bounding box center [566, 218] width 68 height 15
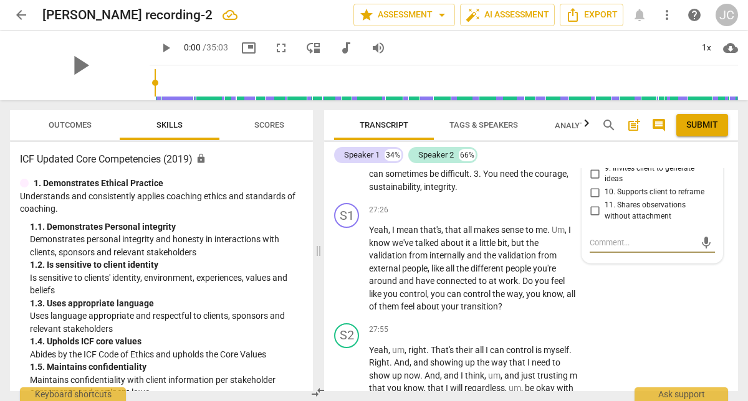
scroll to position [5671, 0]
click at [545, 215] on p "Add competency" at bounding box center [540, 209] width 59 height 11
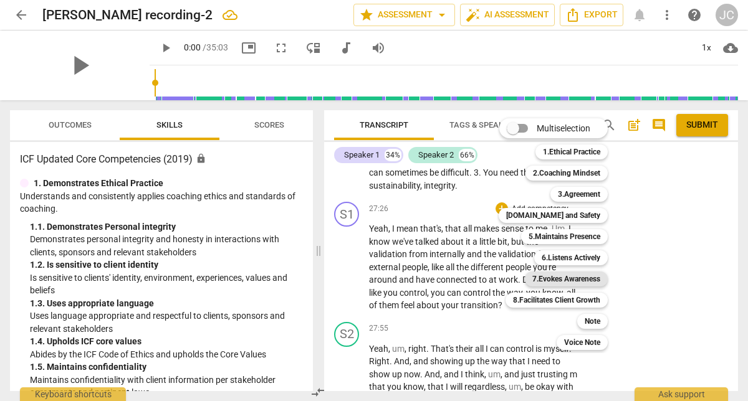
click at [552, 281] on b "7.Evokes Awareness" at bounding box center [566, 279] width 68 height 15
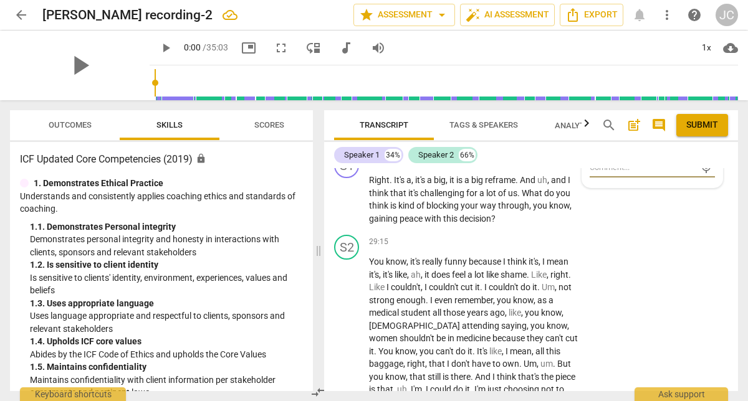
scroll to position [5991, 0]
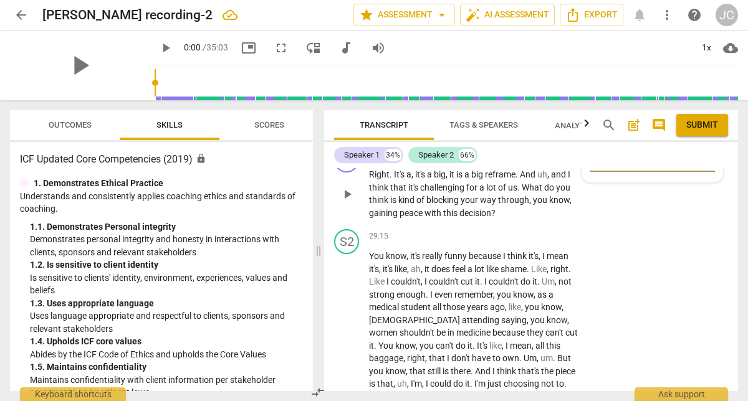
click at [544, 161] on p "Add competency" at bounding box center [540, 155] width 59 height 11
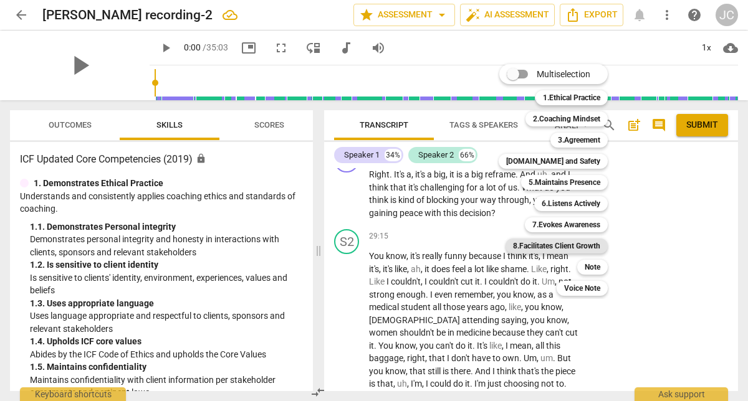
click at [546, 244] on b "8.Facilitates Client Growth" at bounding box center [556, 246] width 87 height 15
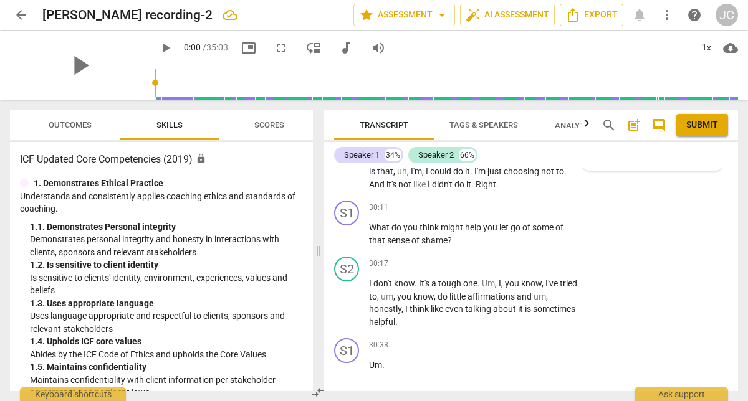
scroll to position [6247, 0]
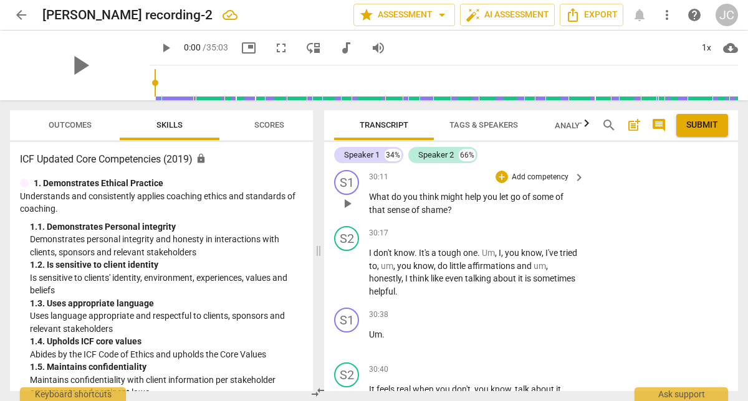
click at [536, 183] on p "Add competency" at bounding box center [540, 177] width 59 height 11
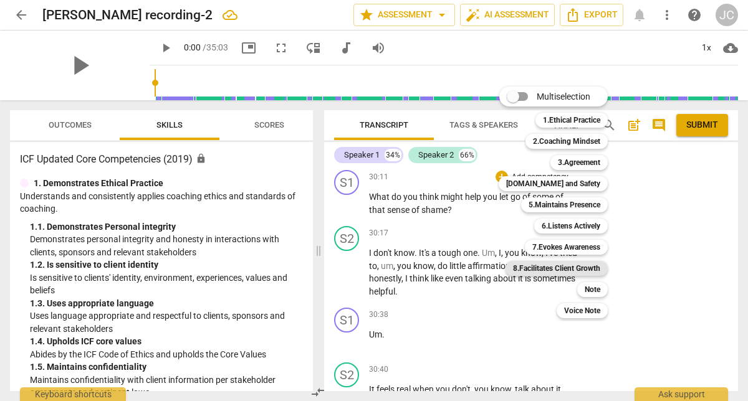
click at [552, 269] on b "8.Facilitates Client Growth" at bounding box center [556, 268] width 87 height 15
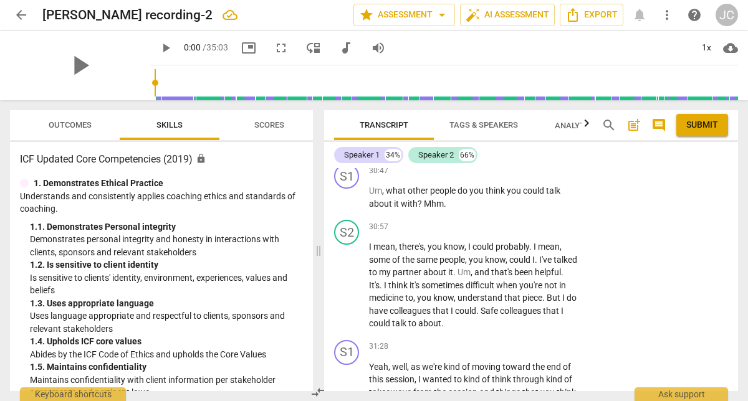
scroll to position [6519, 0]
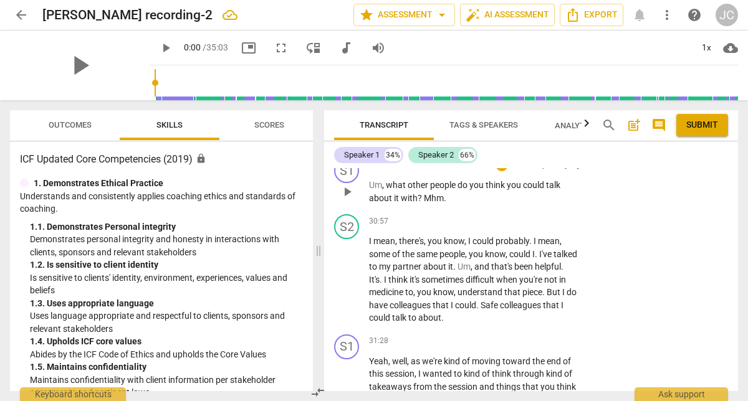
click at [545, 171] on p "Add competency" at bounding box center [540, 165] width 59 height 11
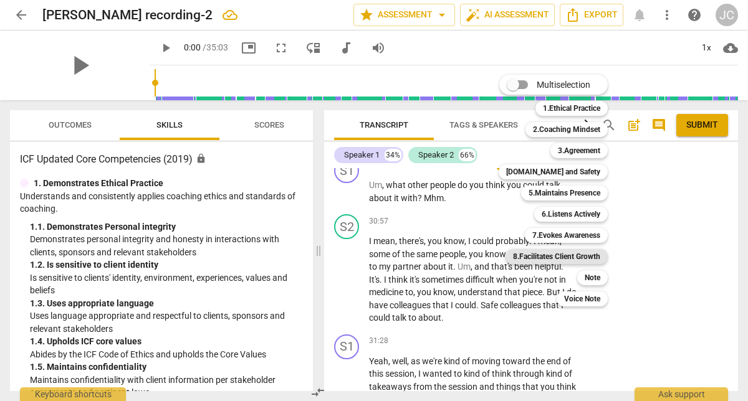
click at [566, 254] on b "8.Facilitates Client Growth" at bounding box center [556, 256] width 87 height 15
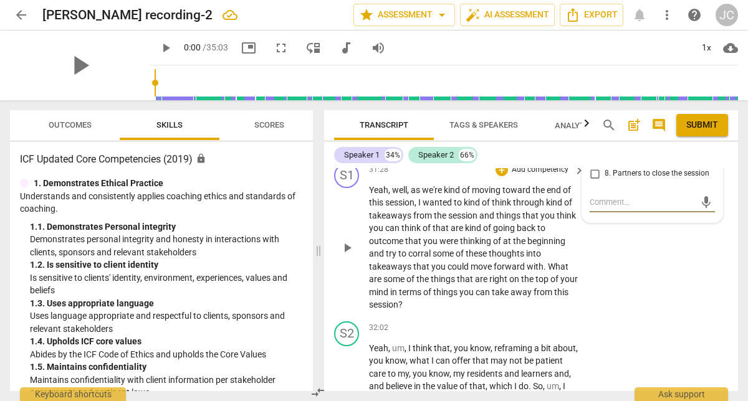
scroll to position [6704, 0]
click at [537, 175] on p "Add competency" at bounding box center [540, 168] width 59 height 11
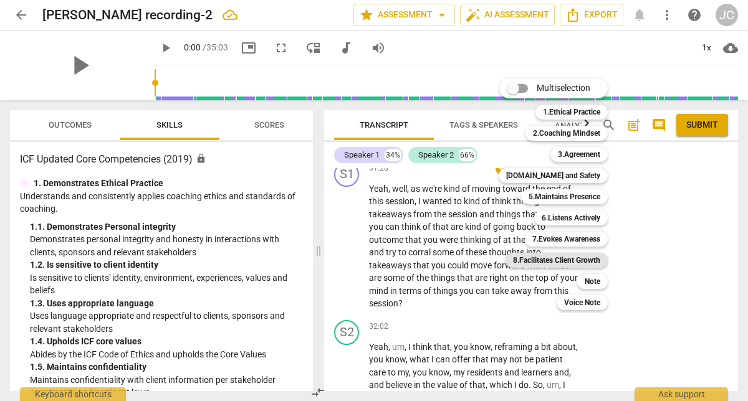
click at [568, 261] on b "8.Facilitates Client Growth" at bounding box center [556, 260] width 87 height 15
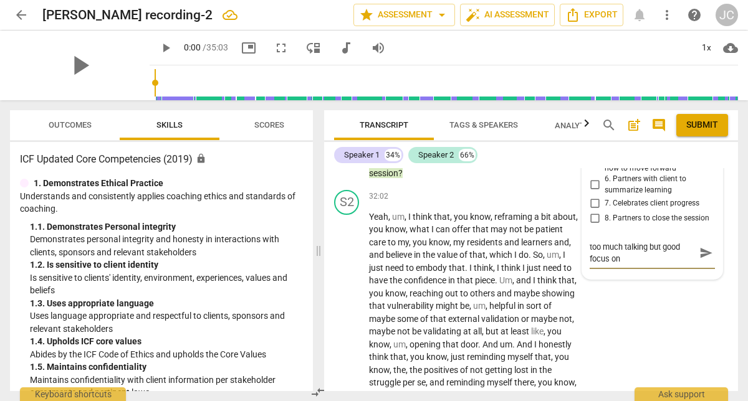
scroll to position [0, 0]
click at [699, 260] on span "send" at bounding box center [706, 253] width 14 height 14
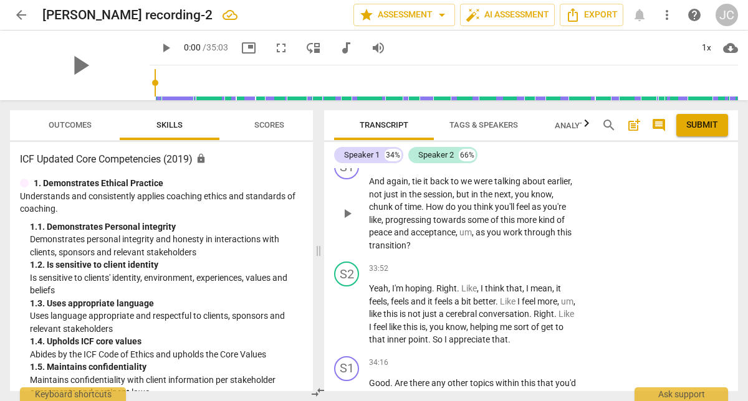
scroll to position [7119, 0]
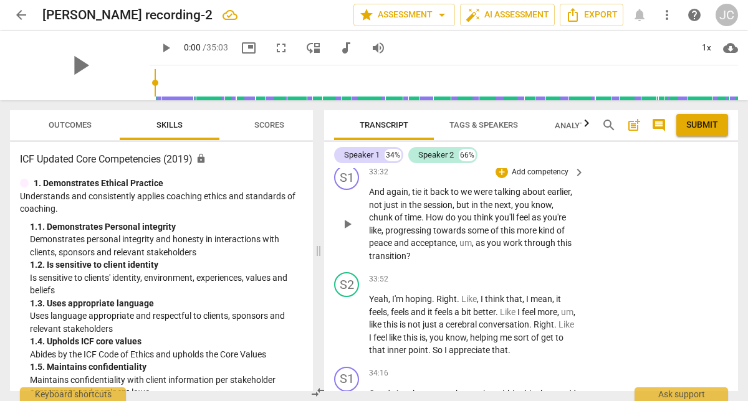
click at [552, 178] on p "Add competency" at bounding box center [540, 172] width 59 height 11
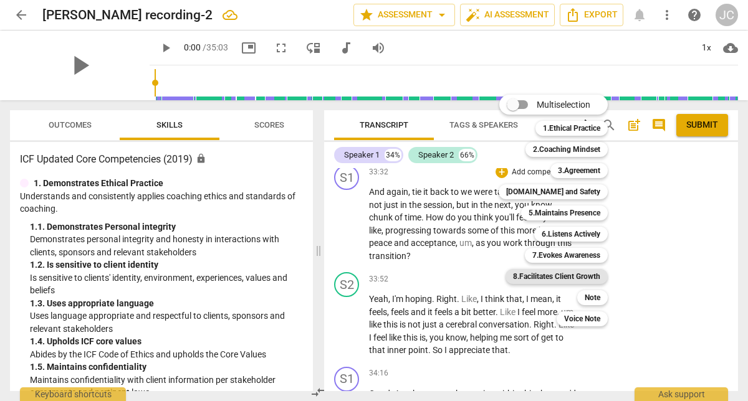
click at [577, 276] on b "8.Facilitates Client Growth" at bounding box center [556, 276] width 87 height 15
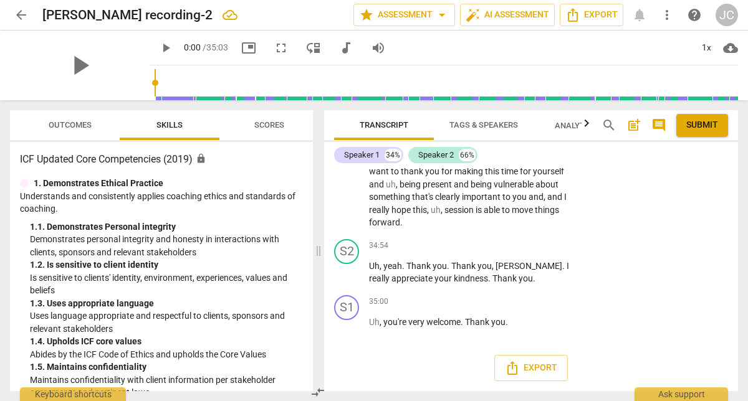
scroll to position [7481, 0]
click at [549, 145] on p "Add competency" at bounding box center [540, 138] width 59 height 11
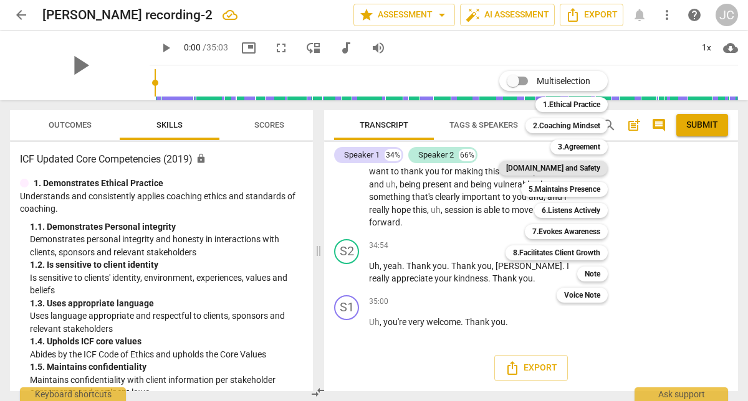
click at [583, 168] on b "[DOMAIN_NAME] and Safety" at bounding box center [553, 168] width 94 height 15
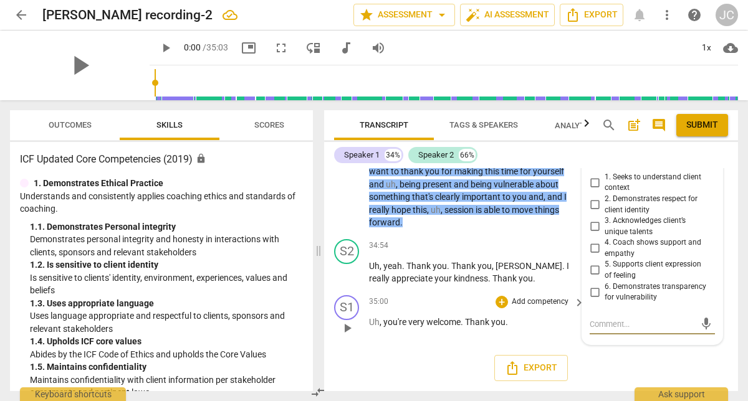
scroll to position [7515, 0]
click at [708, 120] on span "Submit" at bounding box center [702, 125] width 32 height 12
